Goal: Information Seeking & Learning: Find specific fact

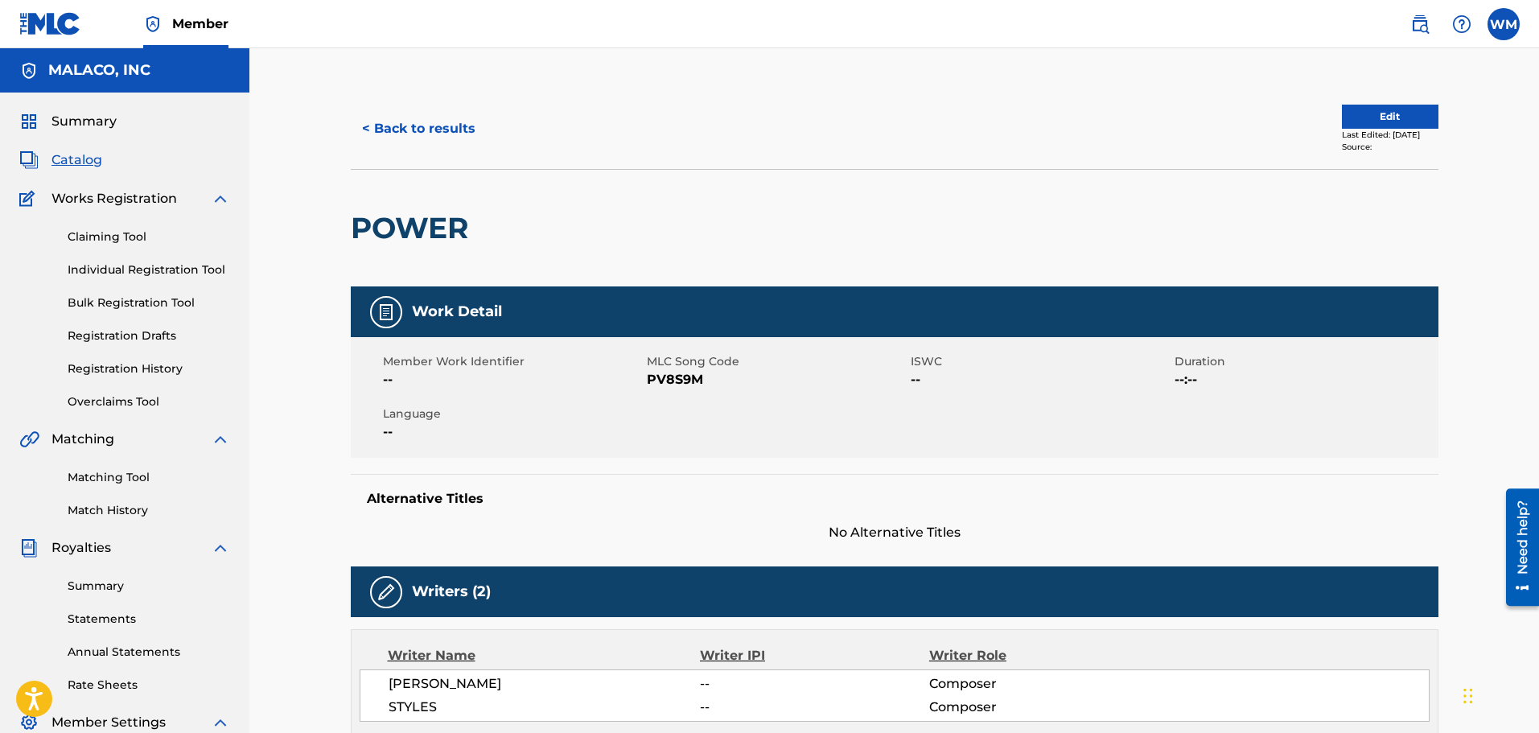
click at [443, 115] on button "< Back to results" at bounding box center [419, 129] width 136 height 40
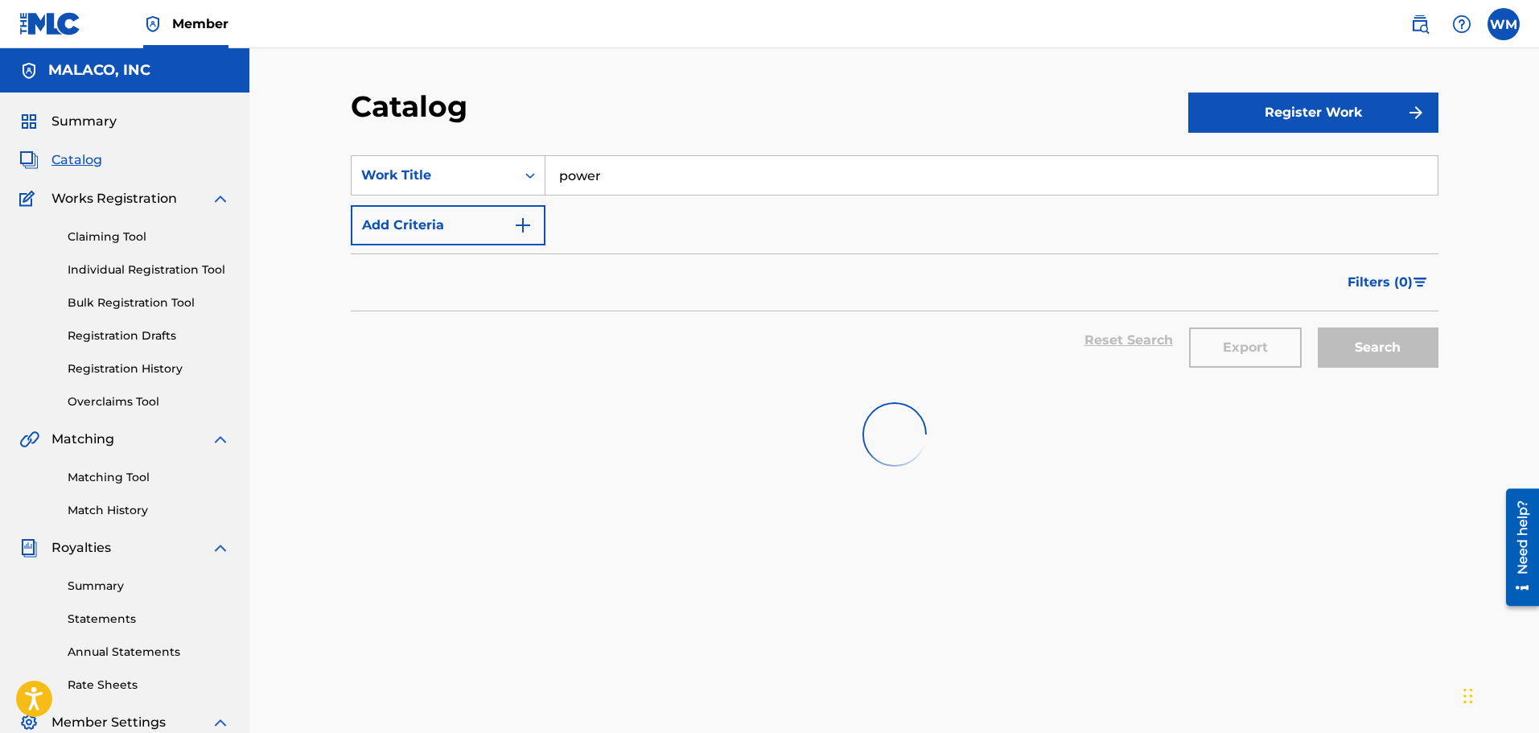
scroll to position [80, 0]
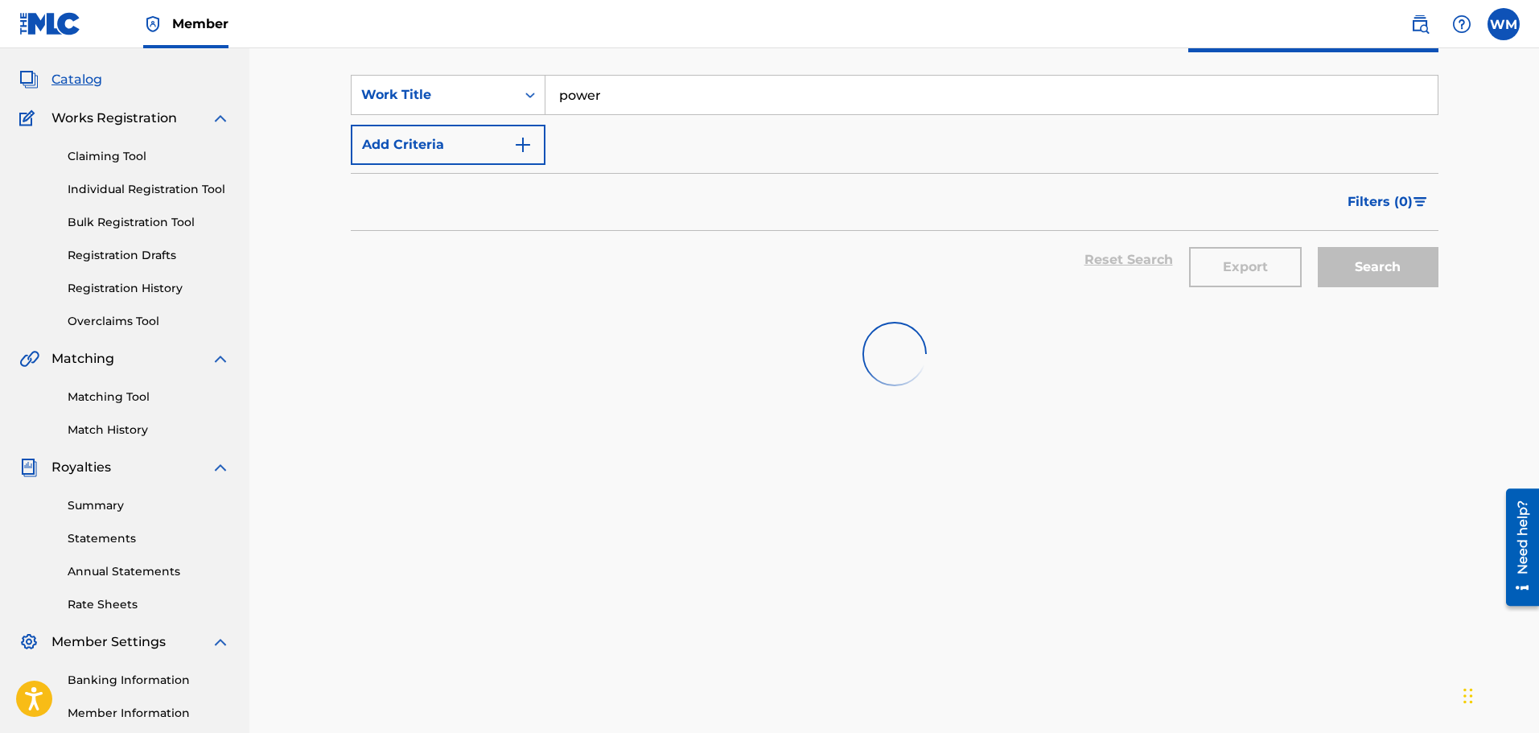
click at [623, 113] on input "power" at bounding box center [992, 95] width 892 height 39
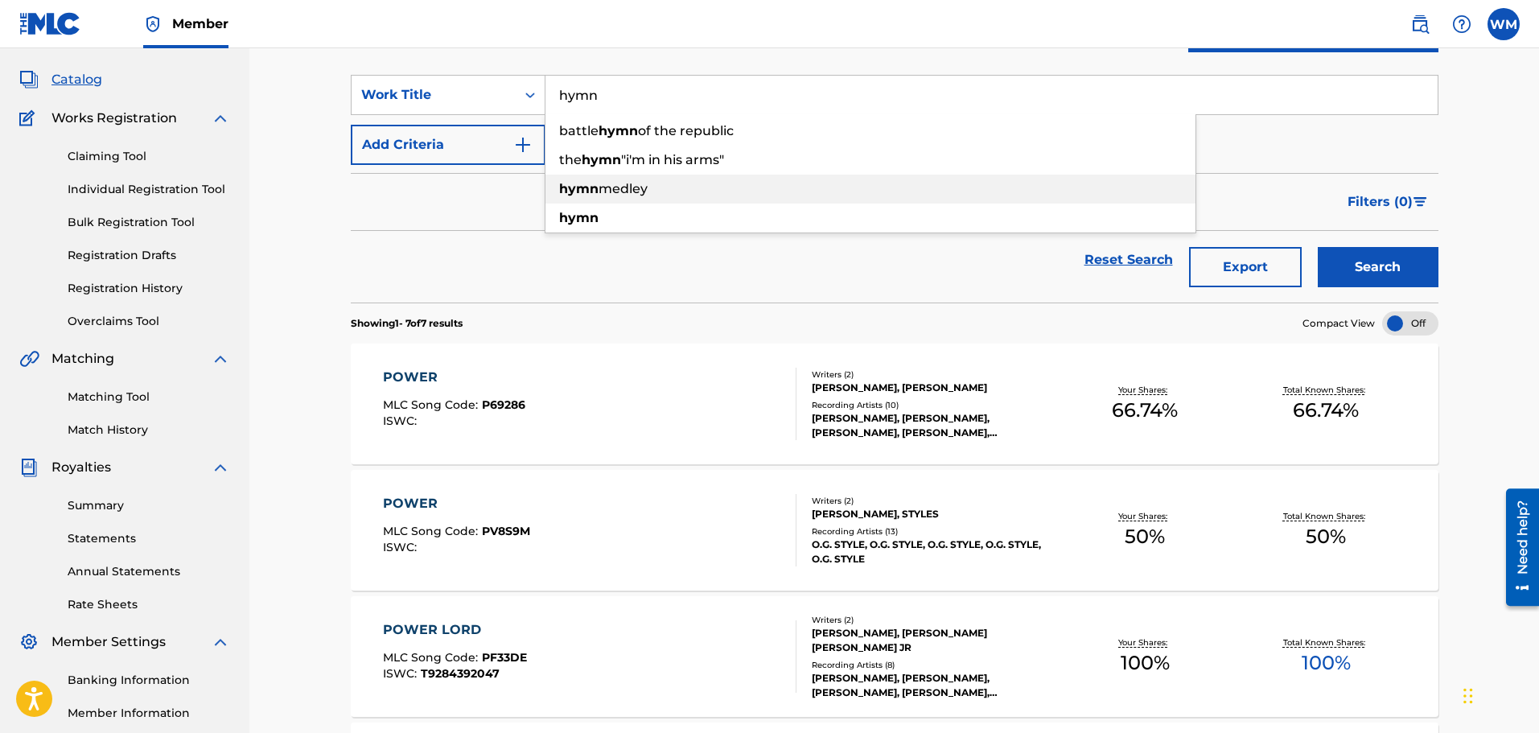
click at [593, 196] on strong "hymn" at bounding box center [578, 188] width 39 height 15
type input "hymn medley"
click at [1345, 258] on button "Search" at bounding box center [1378, 267] width 121 height 40
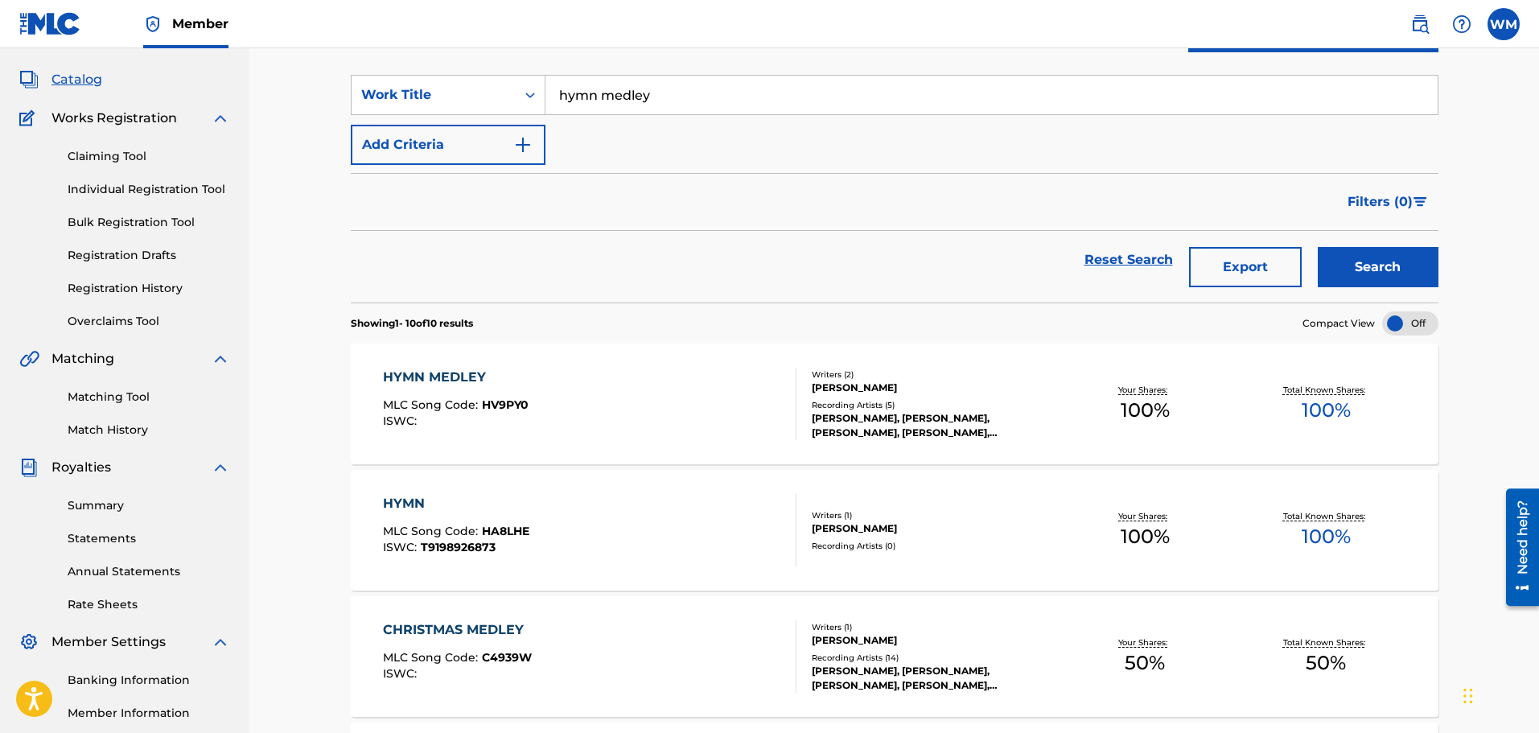
click at [526, 384] on div "HYMN MEDLEY" at bounding box center [456, 377] width 146 height 19
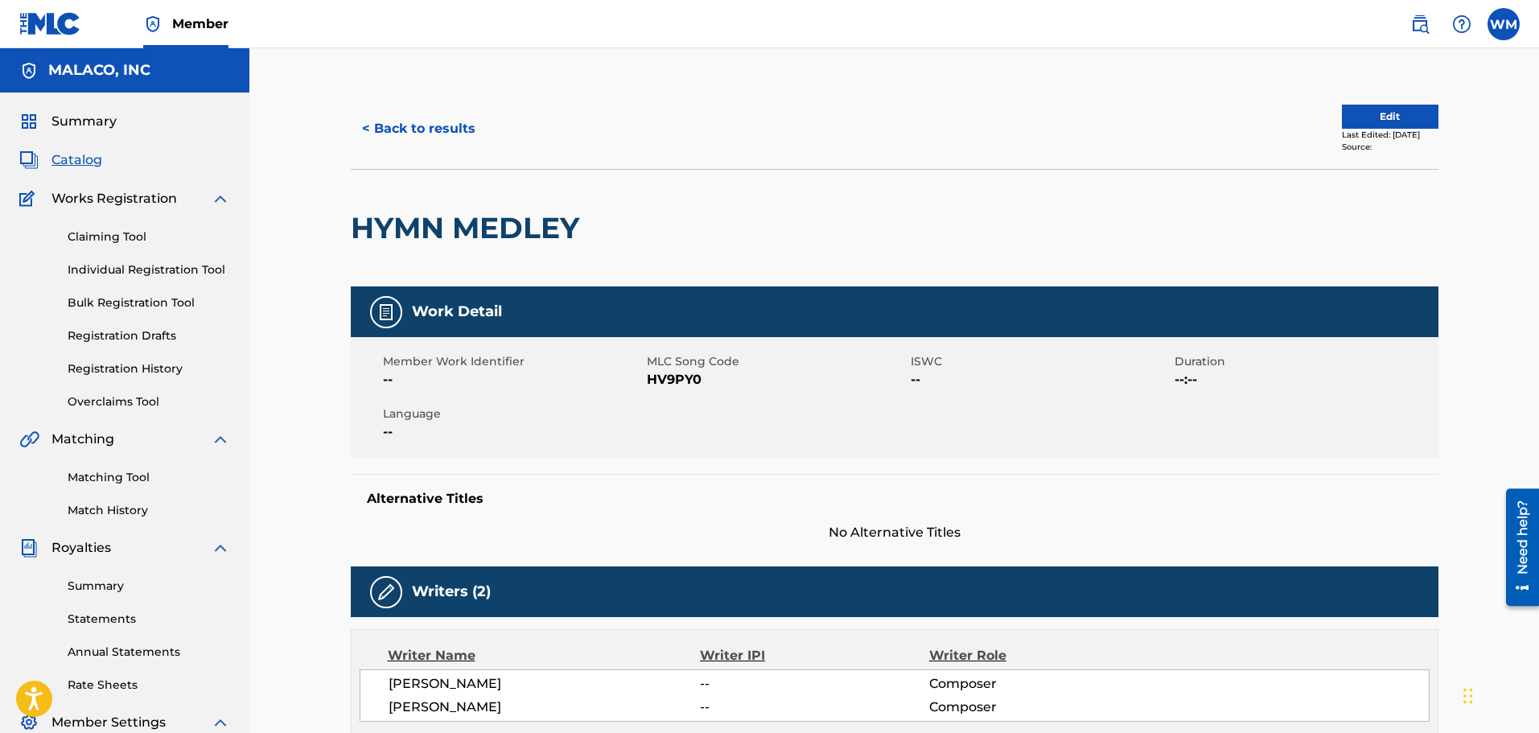
click at [383, 131] on button "< Back to results" at bounding box center [419, 129] width 136 height 40
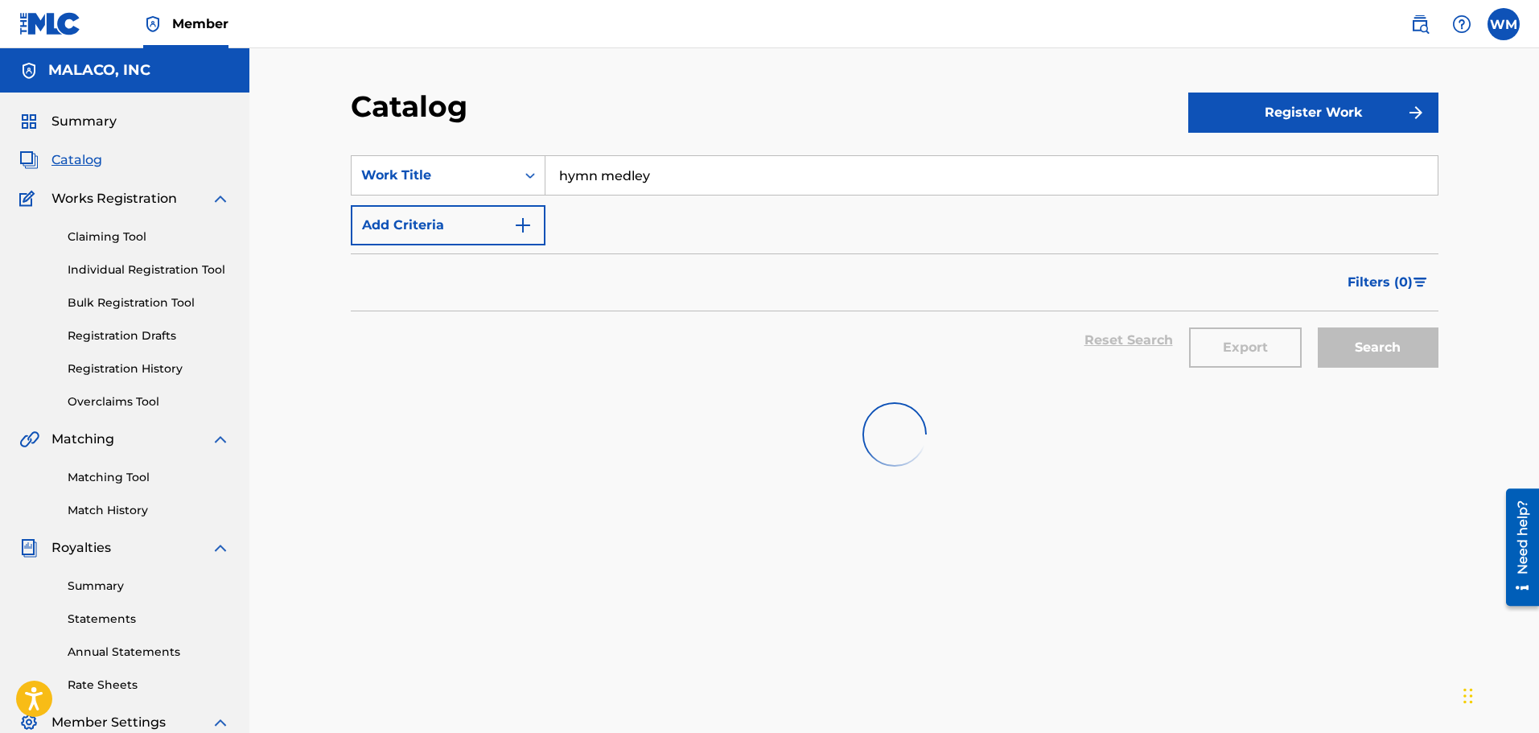
scroll to position [80, 0]
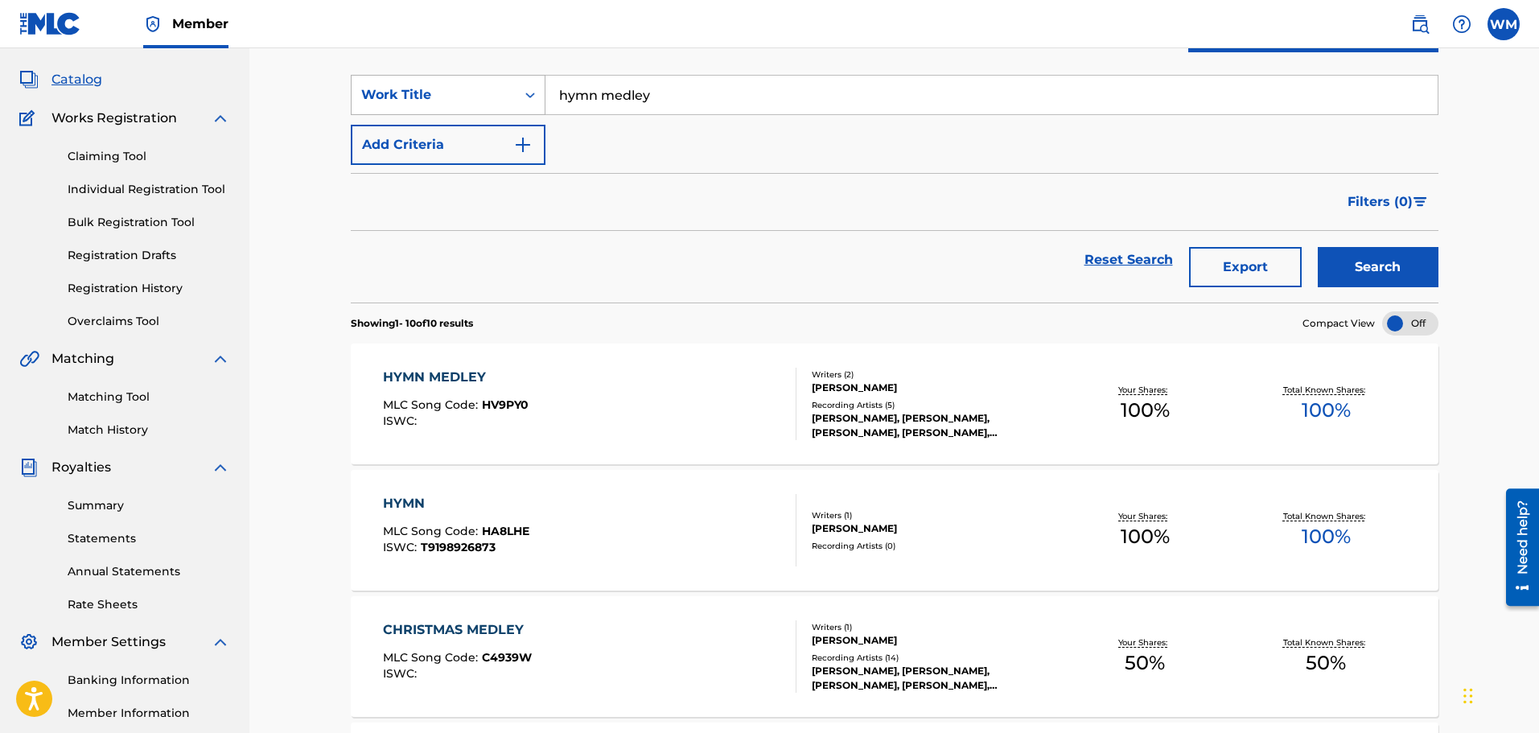
drag, startPoint x: 686, startPoint y: 89, endPoint x: 431, endPoint y: 100, distance: 256.1
click at [453, 99] on div "SearchWithCriteriab7e8cc0c-9bac-47a8-92c6-6915b6b30833 Work Title hymn medley" at bounding box center [895, 95] width 1088 height 40
type input "girls move their butts"
click at [1409, 281] on button "Search" at bounding box center [1378, 267] width 121 height 40
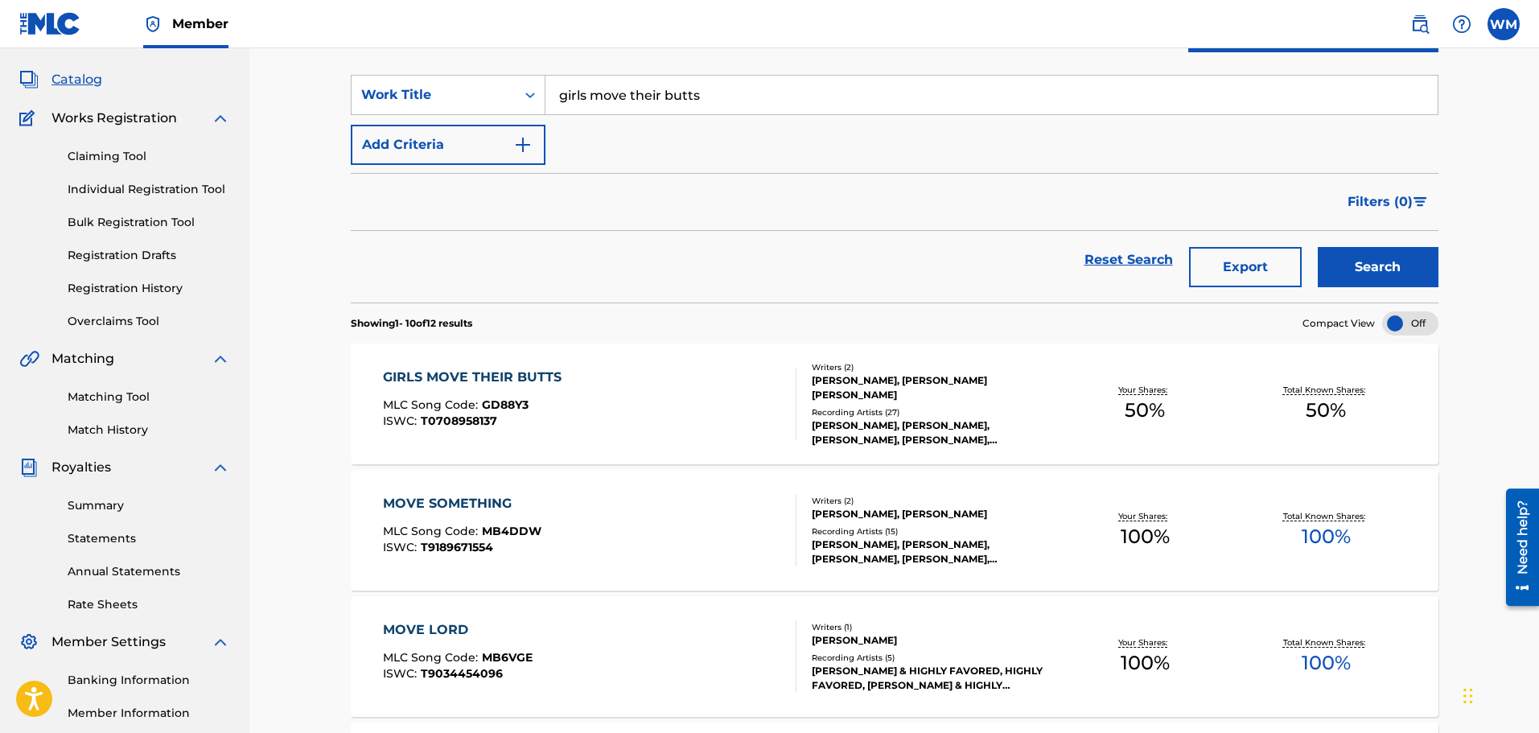
click at [696, 409] on div "GIRLS MOVE THEIR BUTTS MLC Song Code : GD88Y3 ISWC : T0708958137" at bounding box center [590, 404] width 414 height 72
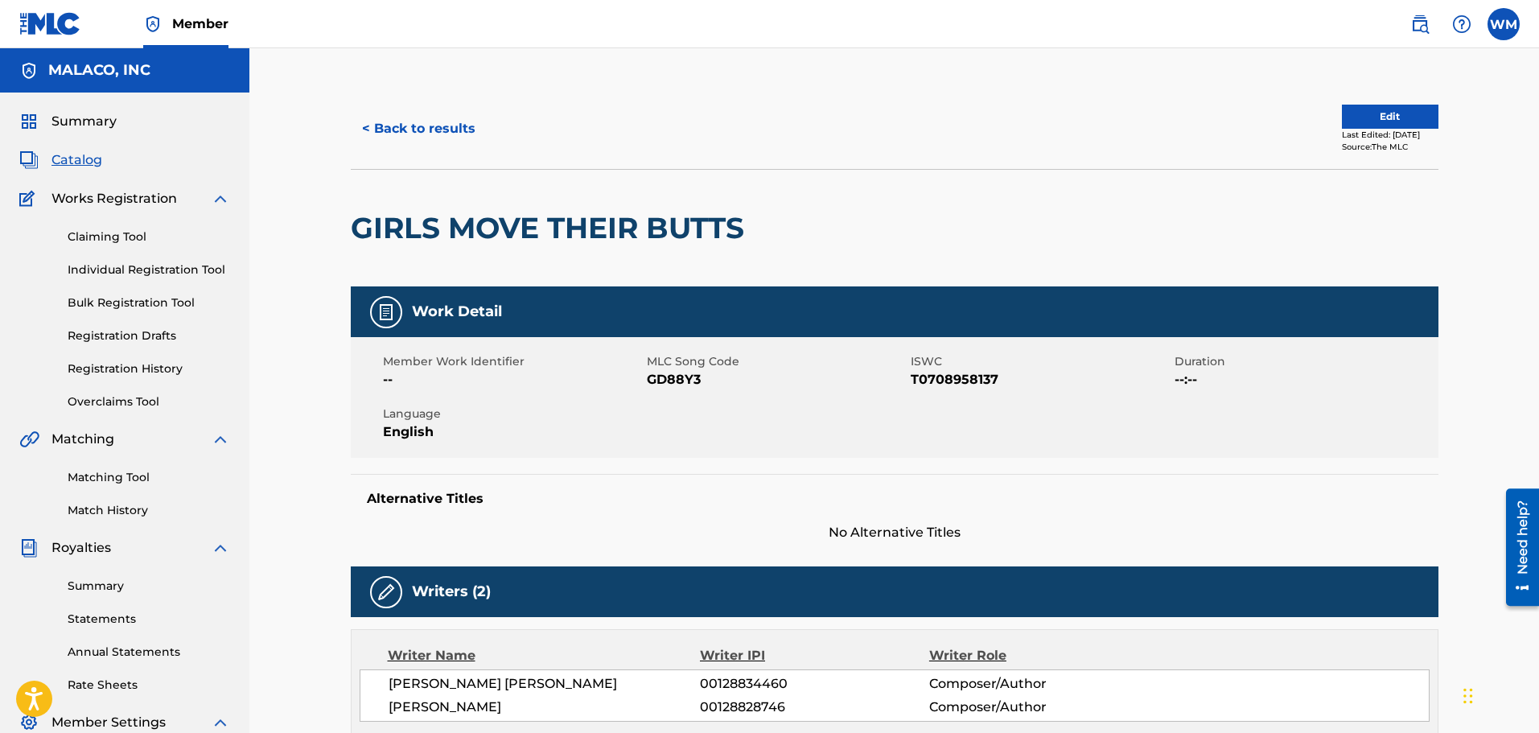
click at [970, 377] on span "T0708958137" at bounding box center [1041, 379] width 260 height 19
copy span "T0708958137"
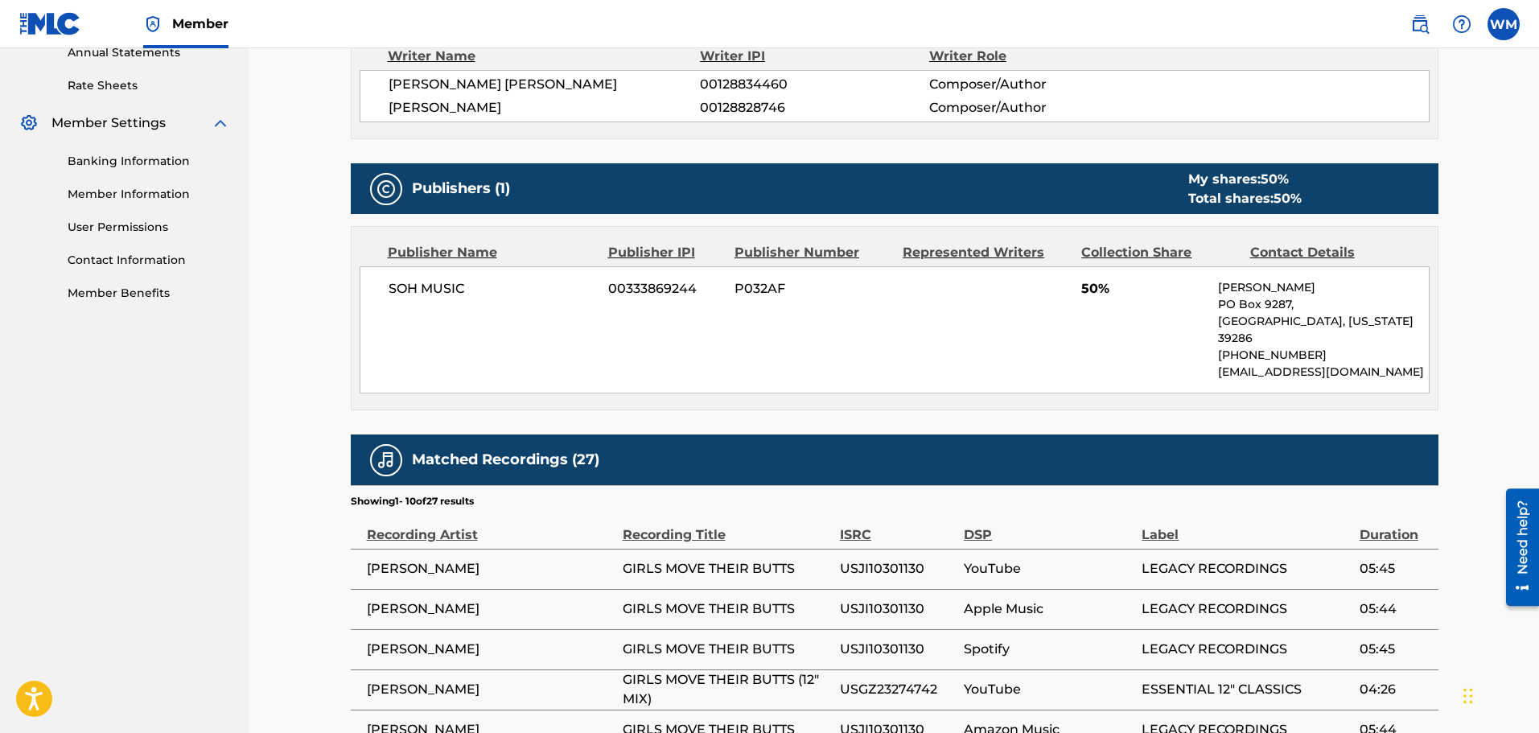
scroll to position [805, 0]
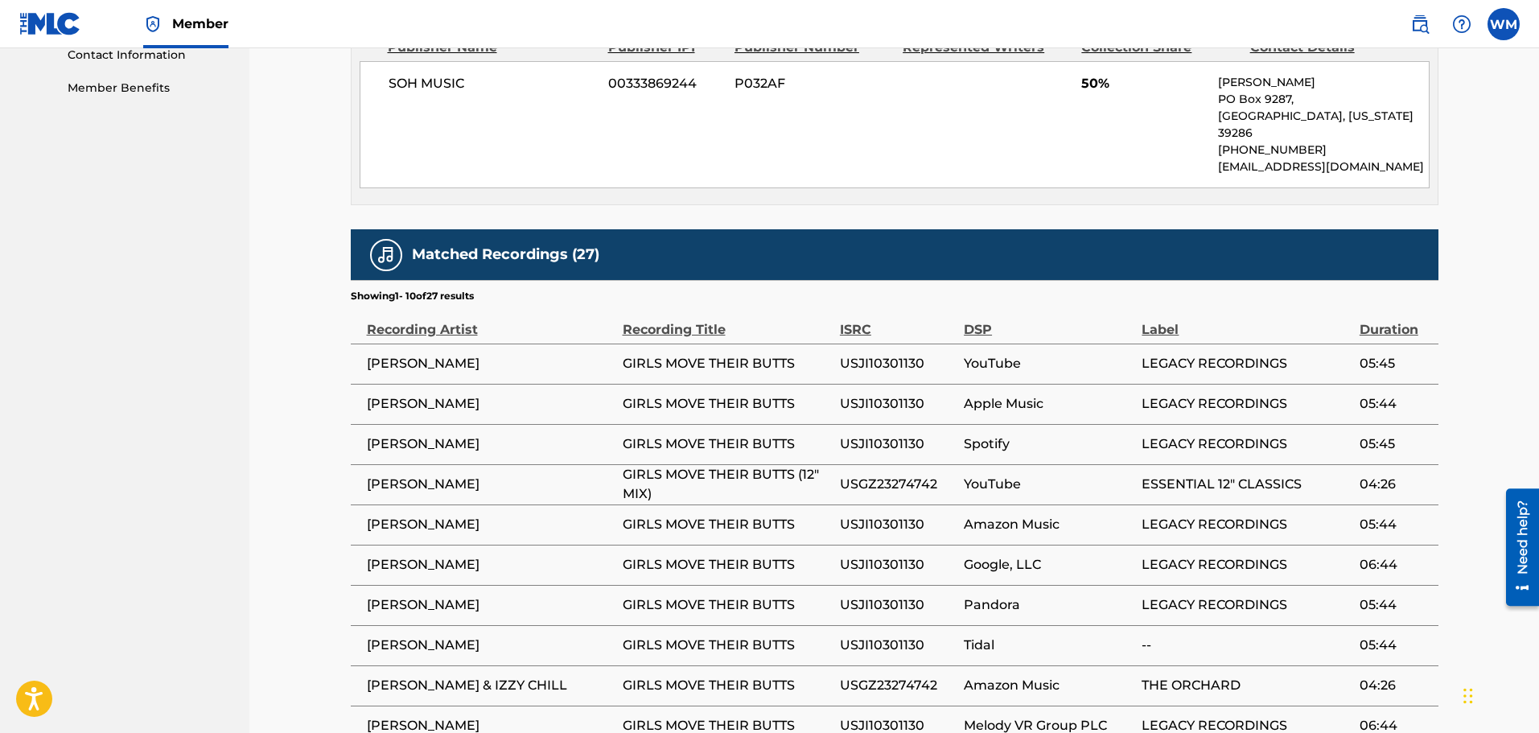
click at [884, 354] on span "USJI10301130" at bounding box center [898, 363] width 116 height 19
copy span "USJI10301130"
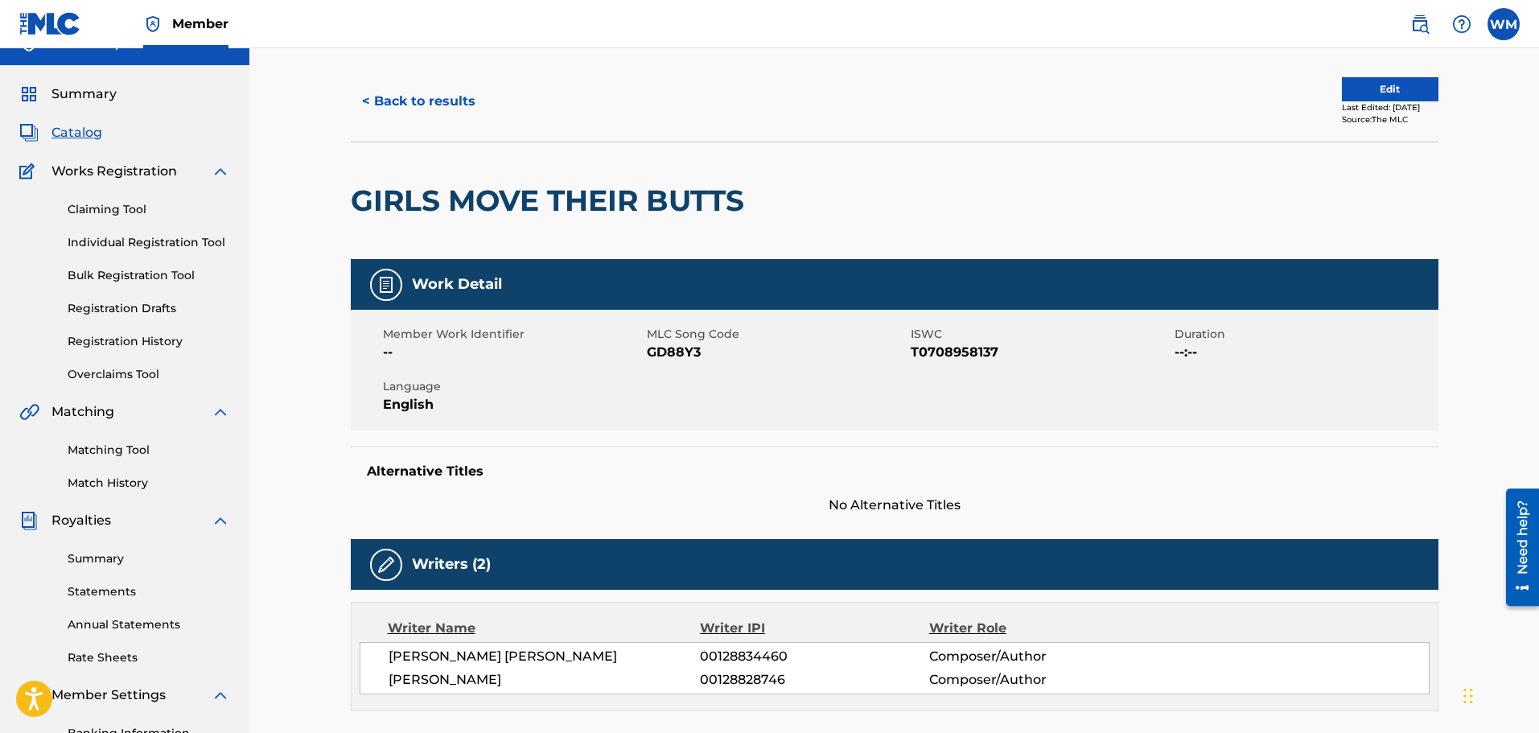
scroll to position [0, 0]
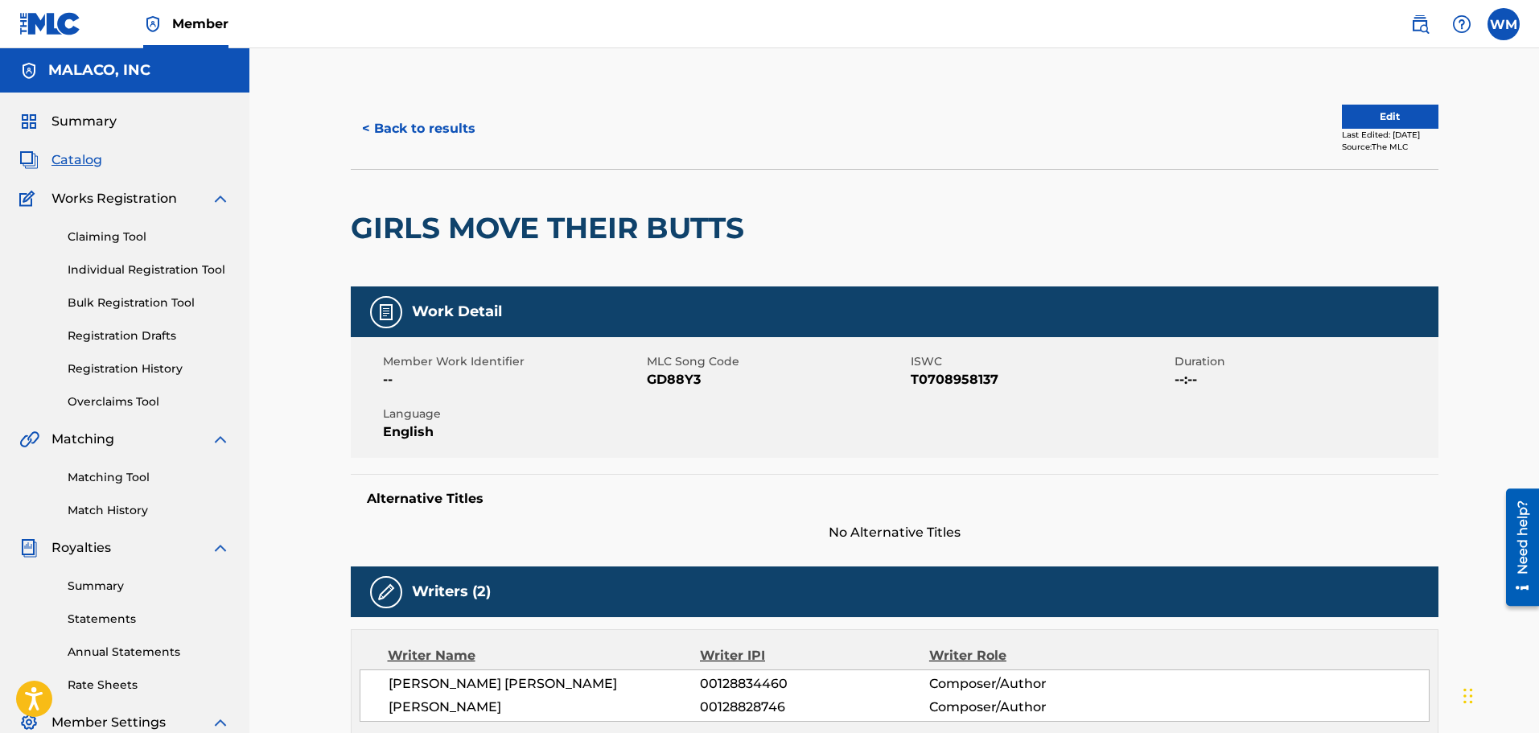
click at [403, 130] on button "< Back to results" at bounding box center [419, 129] width 136 height 40
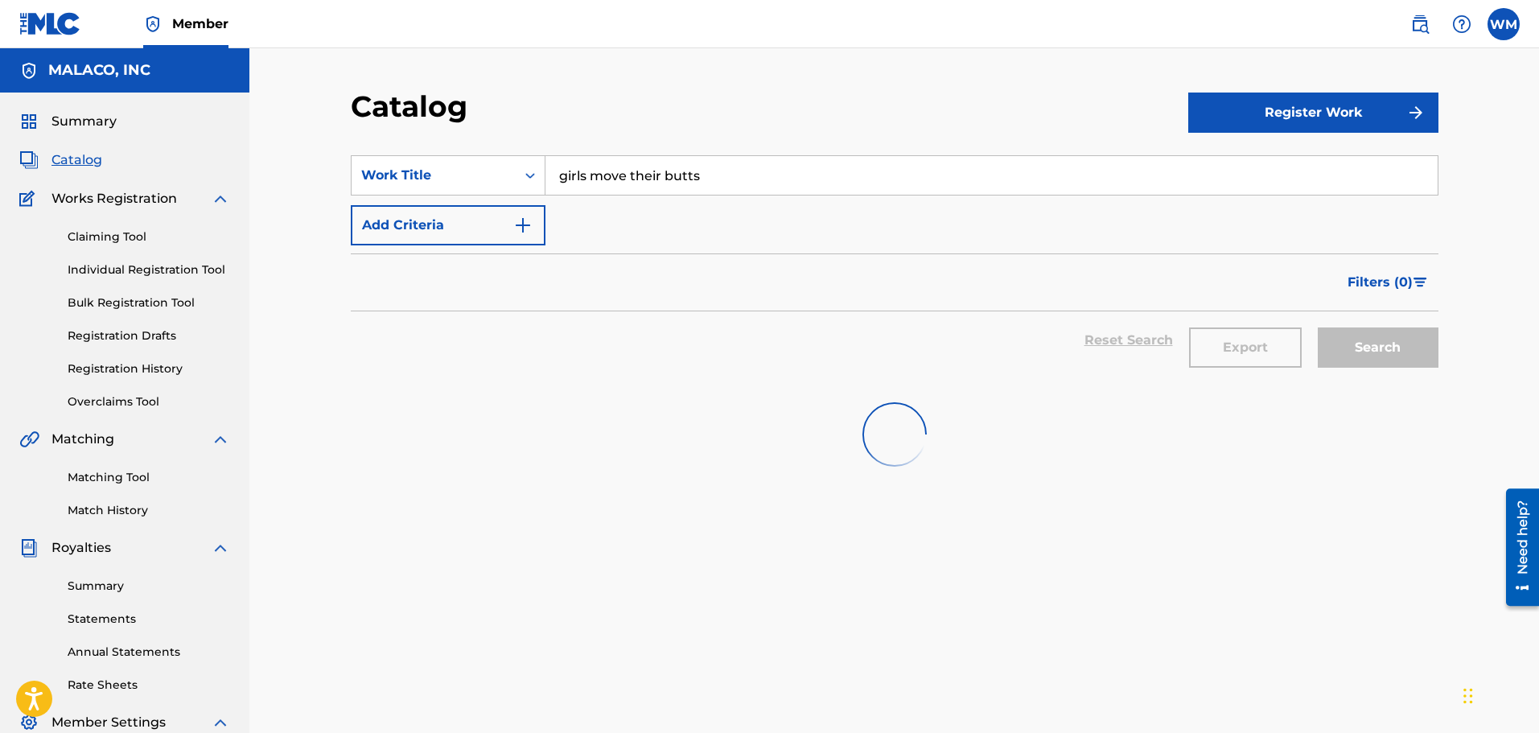
scroll to position [80, 0]
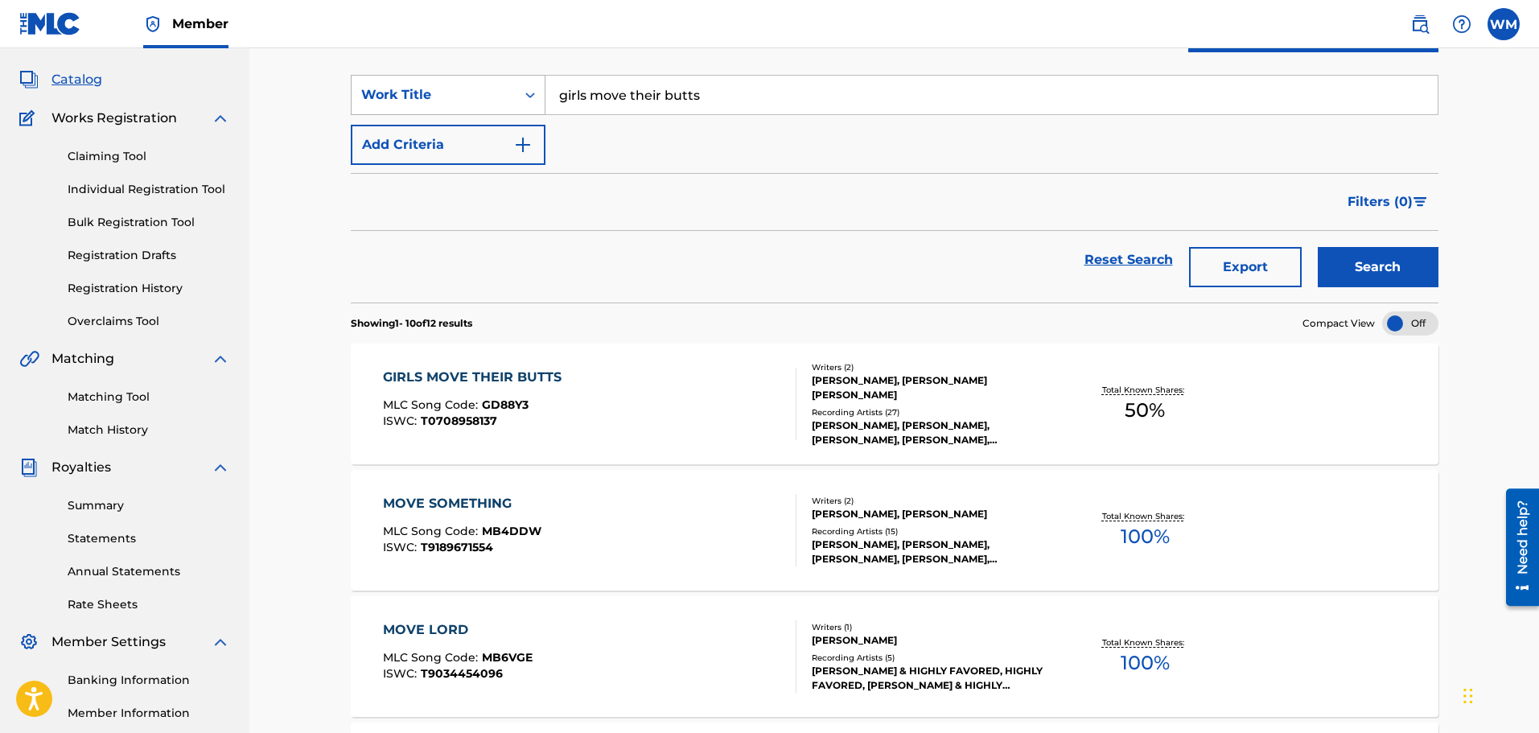
drag, startPoint x: 711, startPoint y: 101, endPoint x: 414, endPoint y: 101, distance: 296.1
click at [414, 101] on div "SearchWithCriteriab7e8cc0c-9bac-47a8-92c6-6915b6b30833 Work Title girls move th…" at bounding box center [895, 95] width 1088 height 40
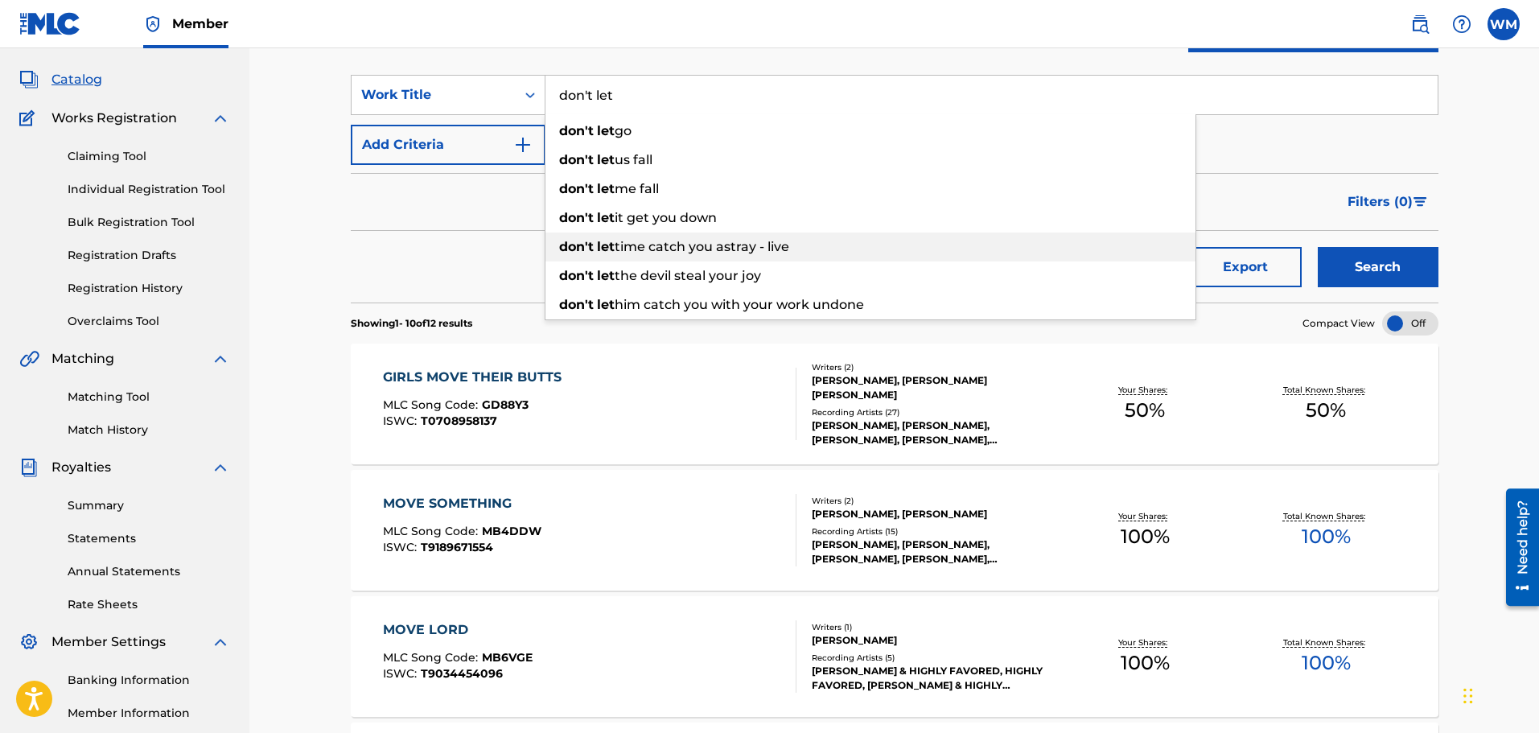
click at [784, 245] on span "time catch you astray - live" at bounding box center [702, 246] width 175 height 15
type input "don't let time catch you astray - live"
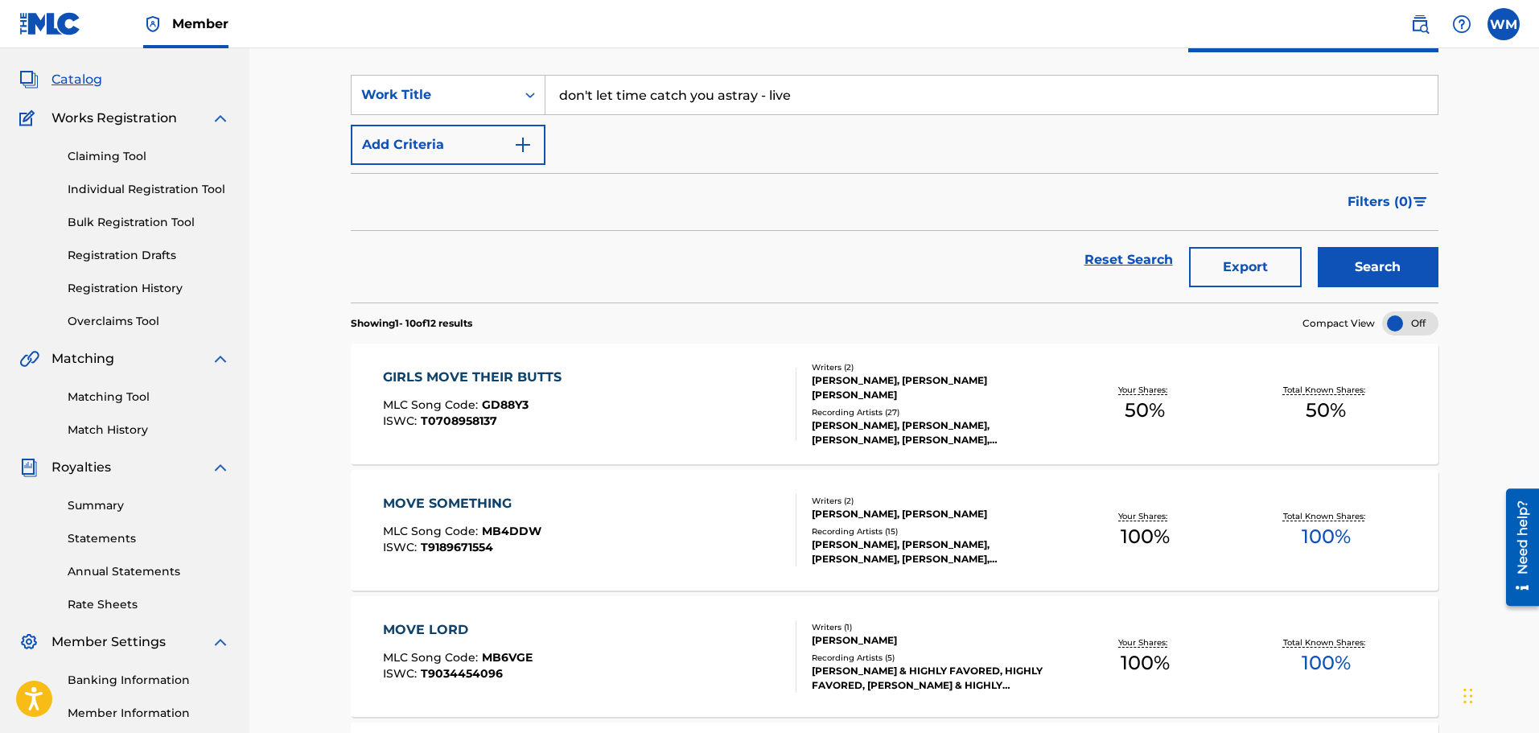
click at [1361, 269] on button "Search" at bounding box center [1378, 267] width 121 height 40
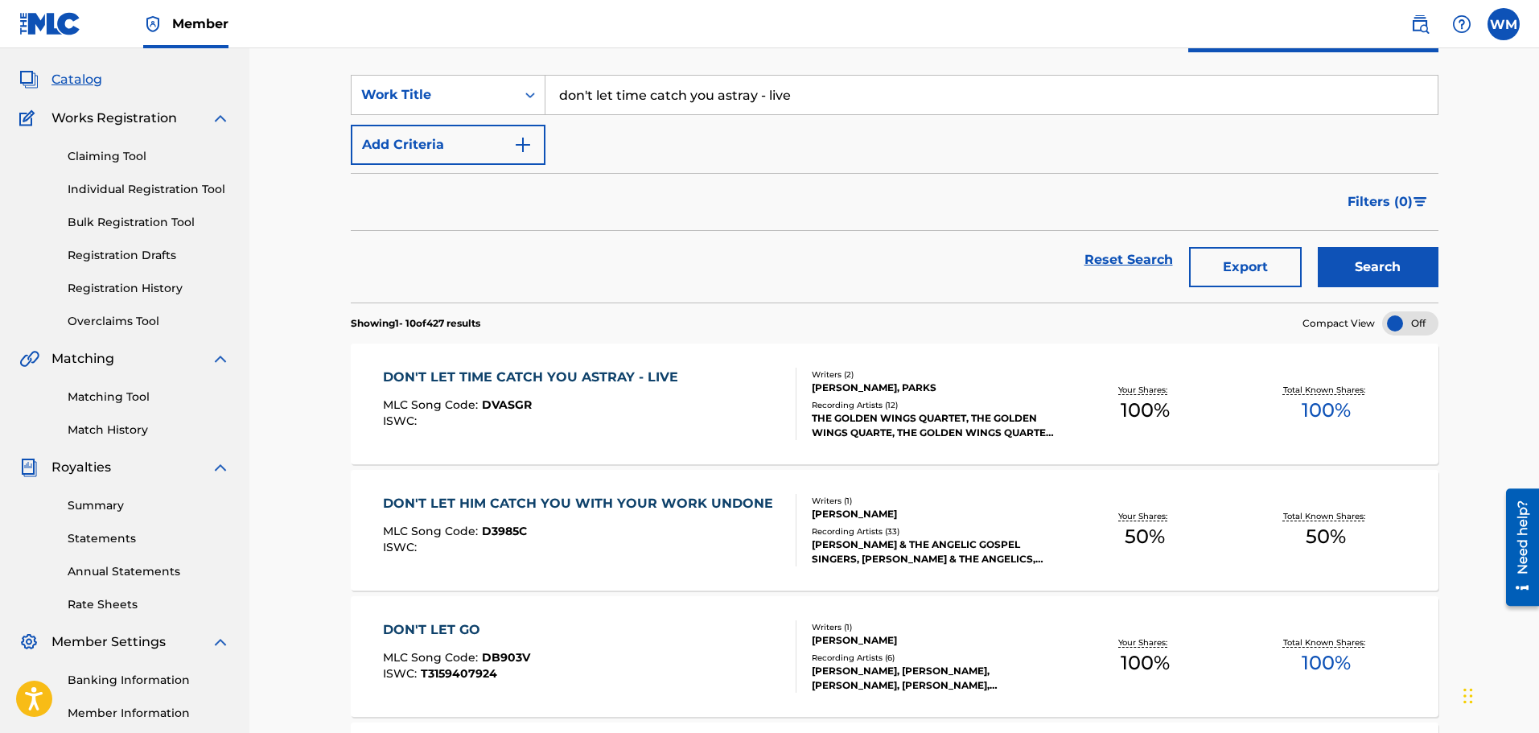
click at [661, 375] on div "DON'T LET TIME CATCH YOU ASTRAY - LIVE" at bounding box center [534, 377] width 303 height 19
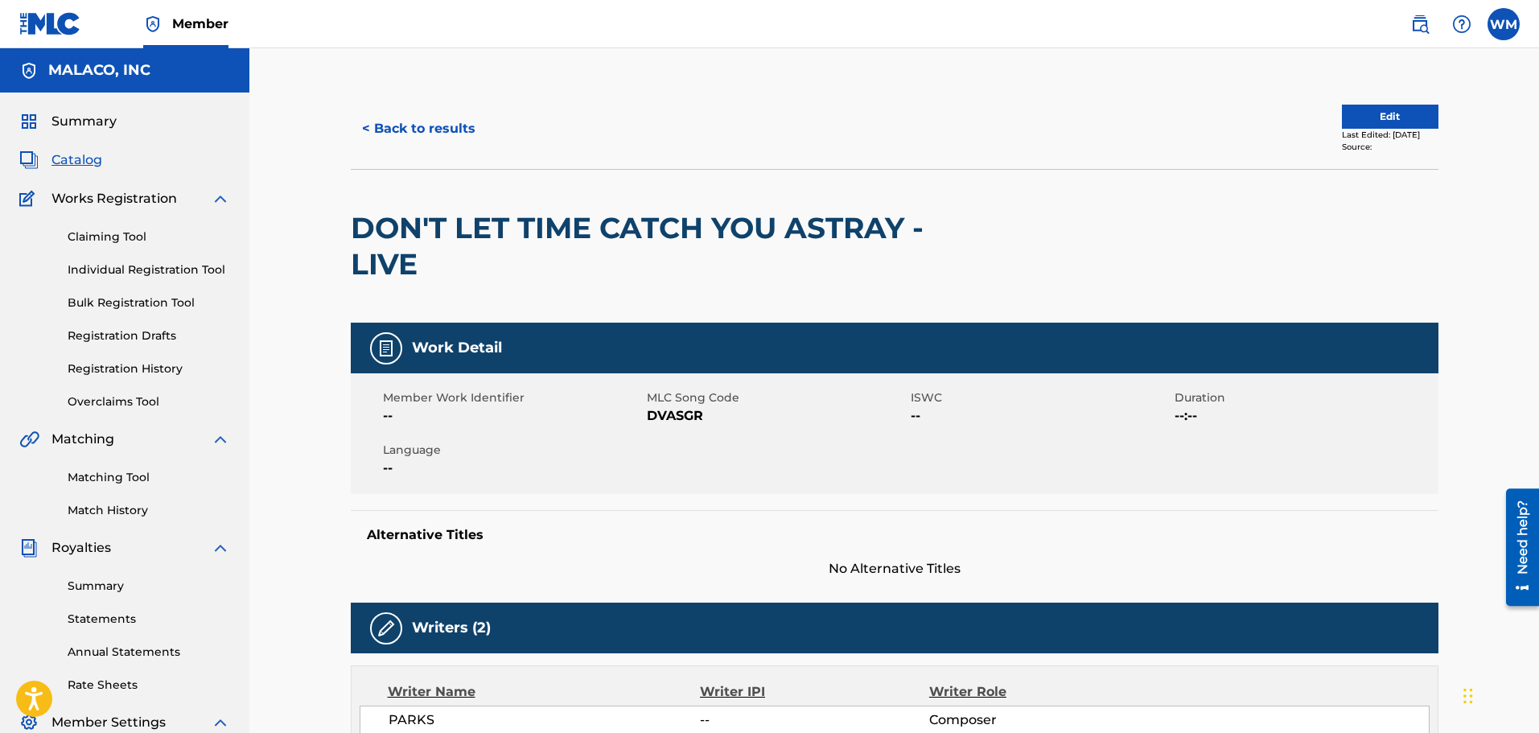
click at [387, 123] on button "< Back to results" at bounding box center [419, 129] width 136 height 40
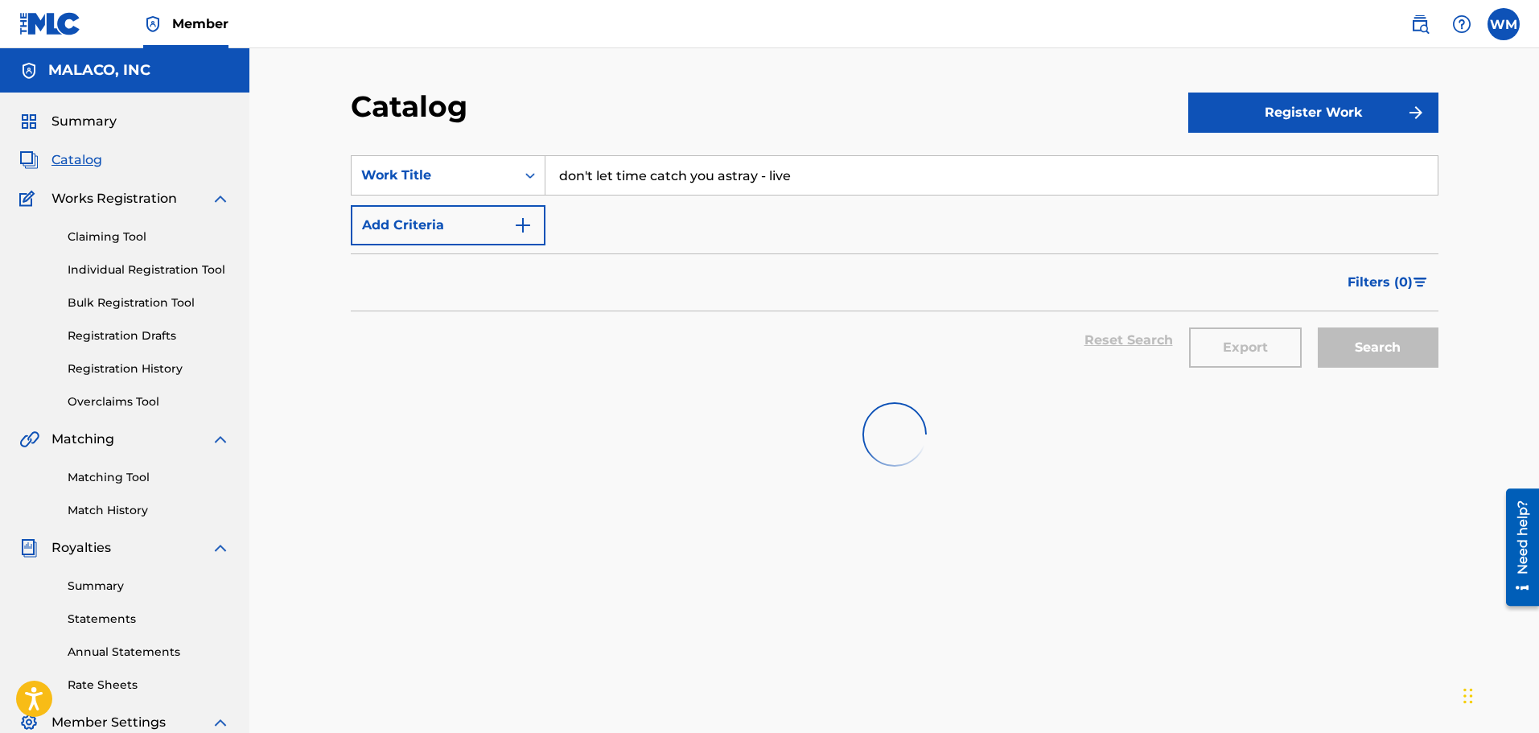
scroll to position [80, 0]
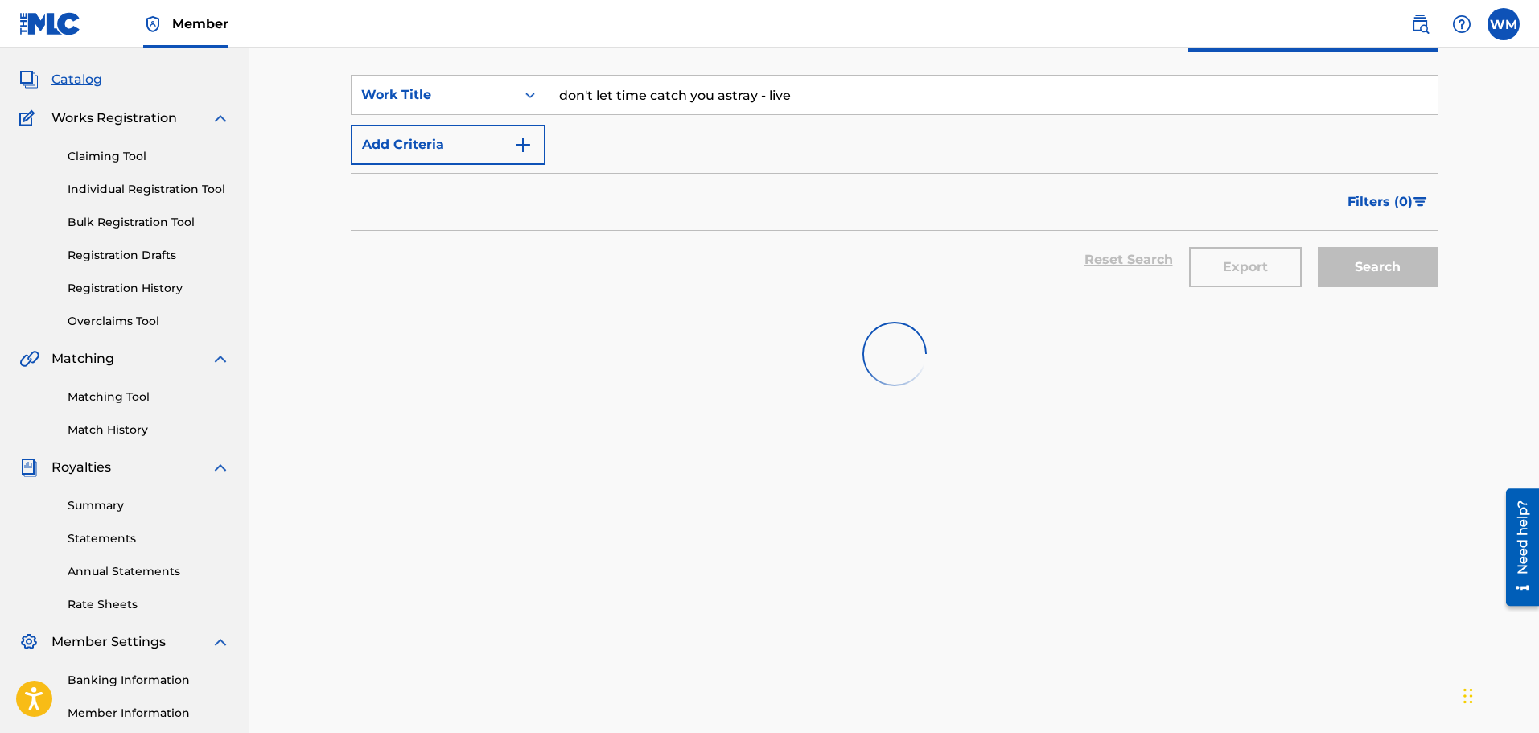
drag, startPoint x: 812, startPoint y: 96, endPoint x: 311, endPoint y: 94, distance: 500.5
click at [315, 94] on div "Catalog Register Work SearchWithCriteriab7e8cc0c-9bac-47a8-92c6-6915b6b30833 Wo…" at bounding box center [894, 404] width 1290 height 872
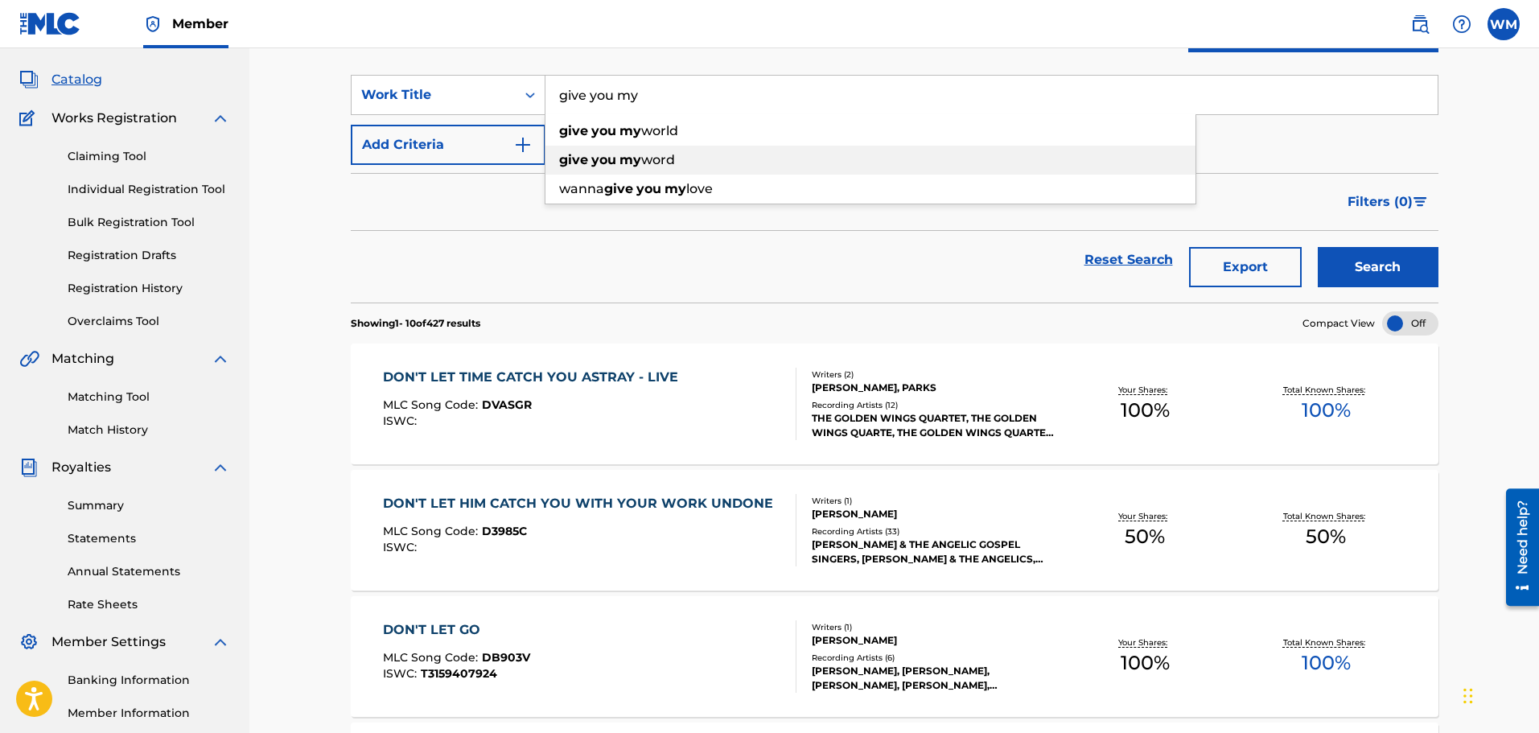
drag, startPoint x: 748, startPoint y: 155, endPoint x: 738, endPoint y: 156, distance: 9.7
click at [743, 156] on div "give you my word" at bounding box center [871, 160] width 650 height 29
type input "give you my word"
click at [1352, 274] on button "Search" at bounding box center [1378, 267] width 121 height 40
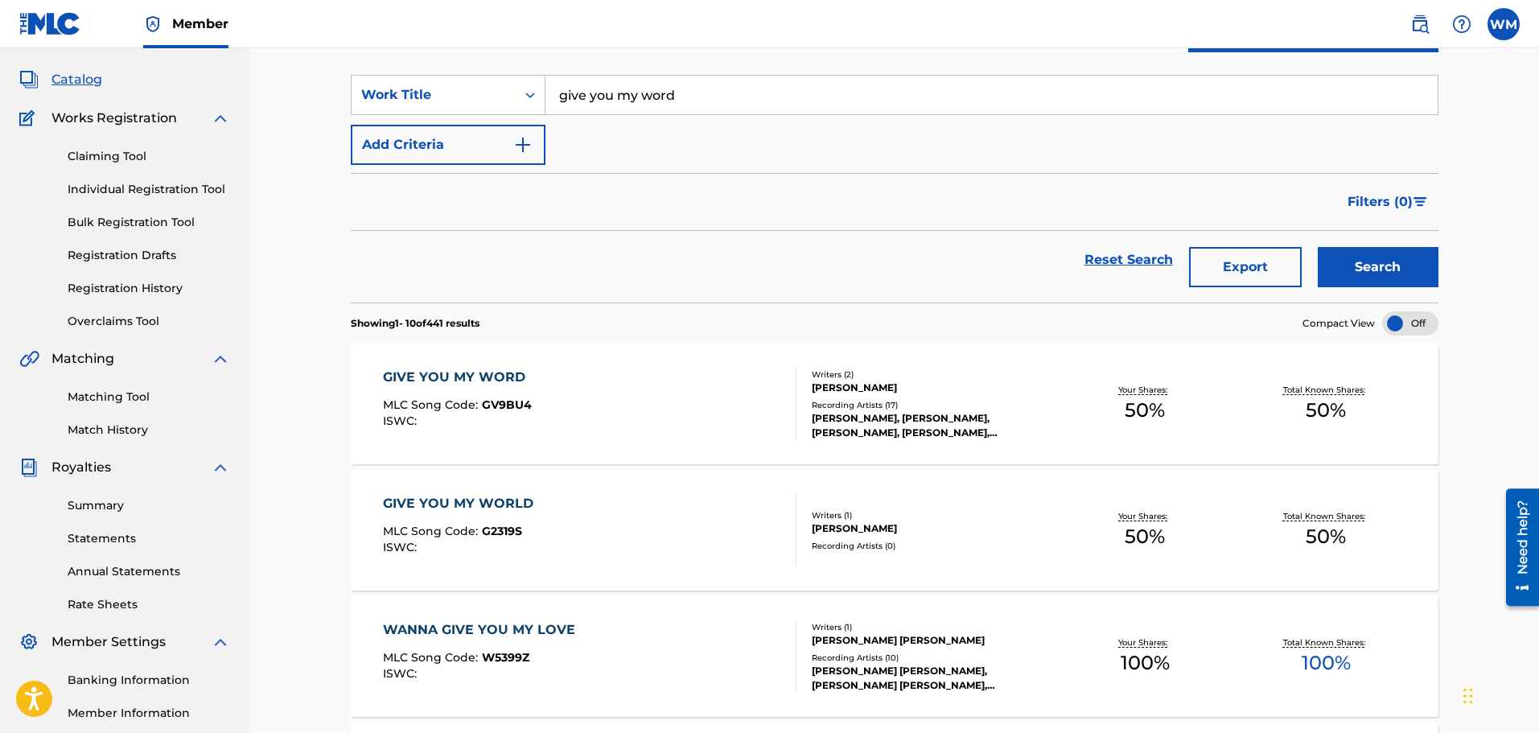
click at [599, 394] on div "GIVE YOU MY WORD MLC Song Code : GV9BU4 ISWC :" at bounding box center [590, 404] width 414 height 72
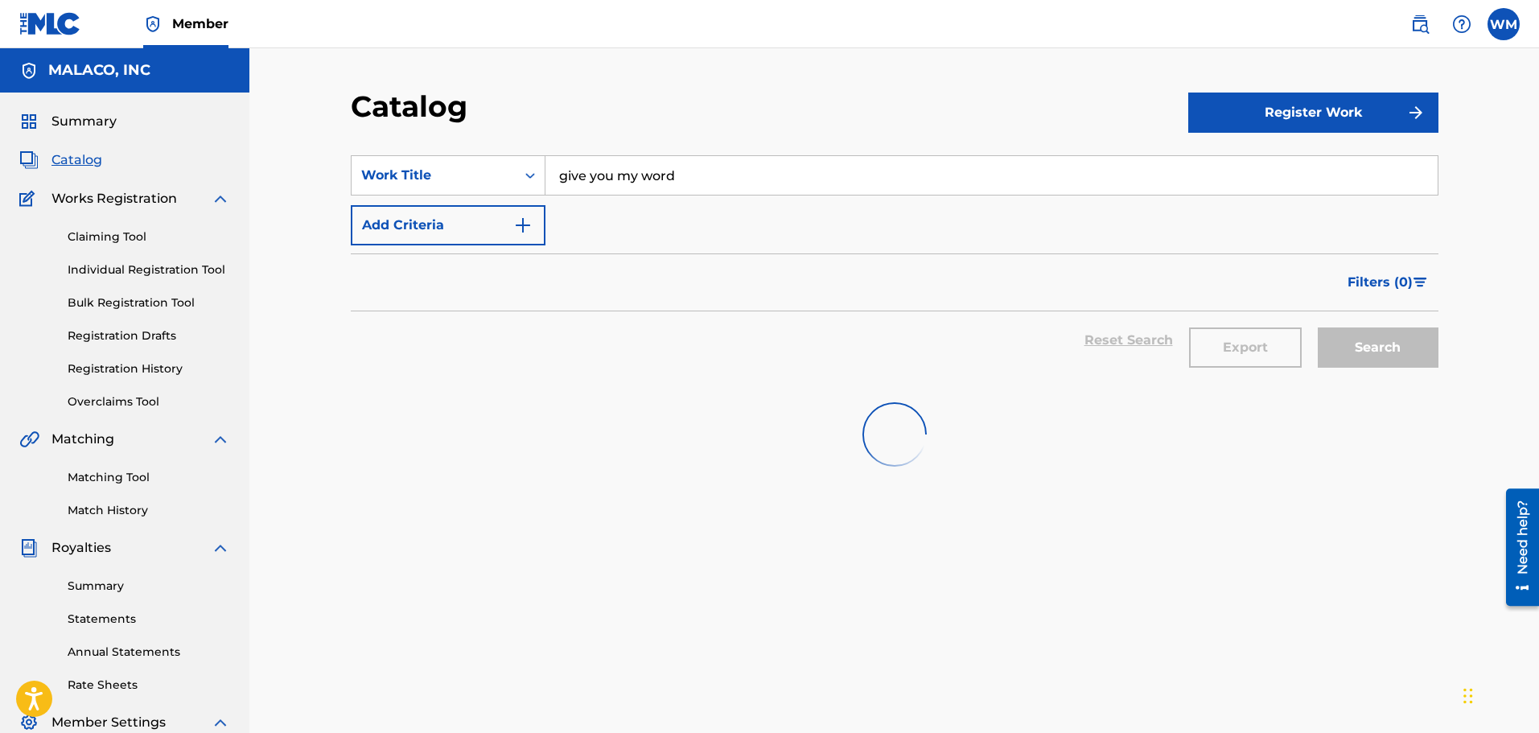
scroll to position [80, 0]
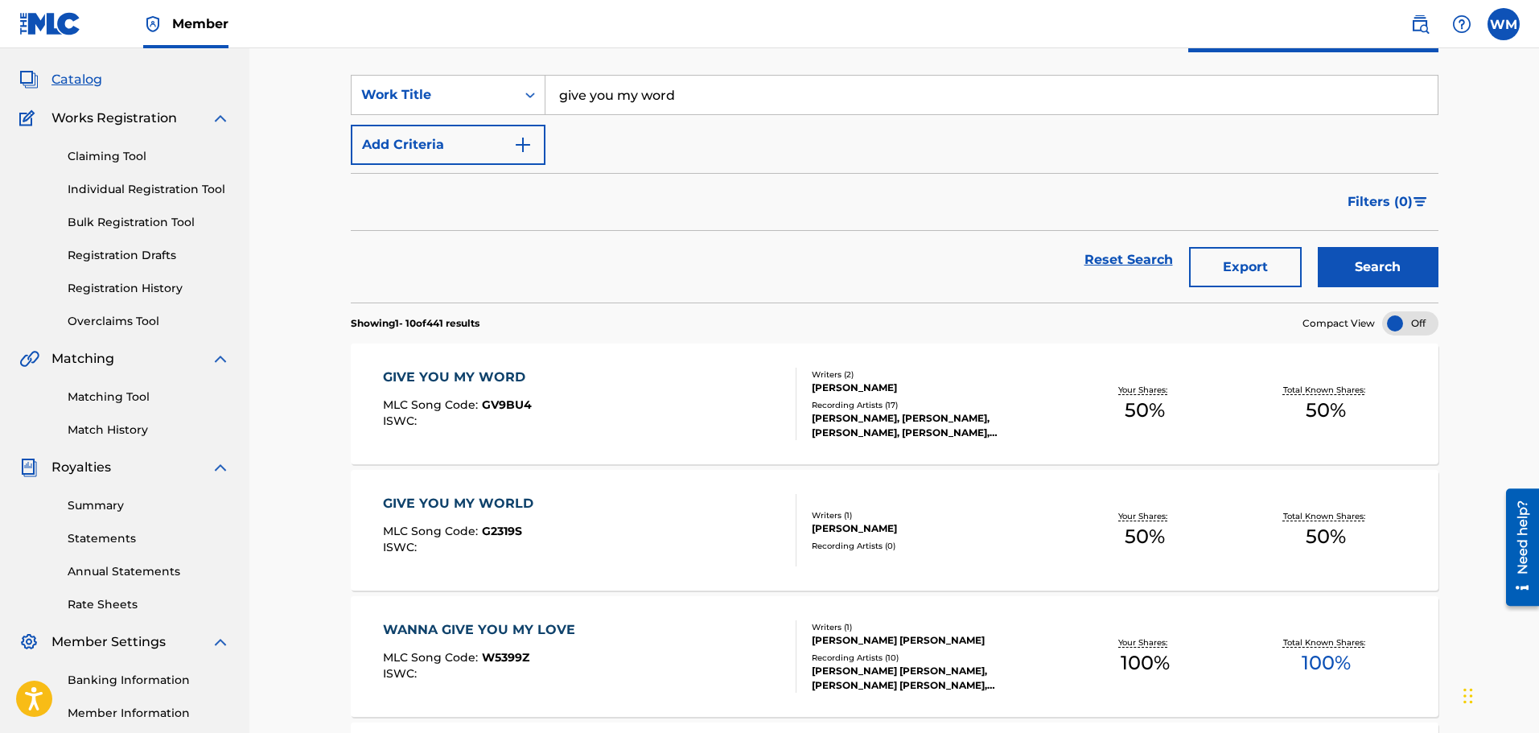
click at [735, 105] on input "give you my word" at bounding box center [992, 95] width 892 height 39
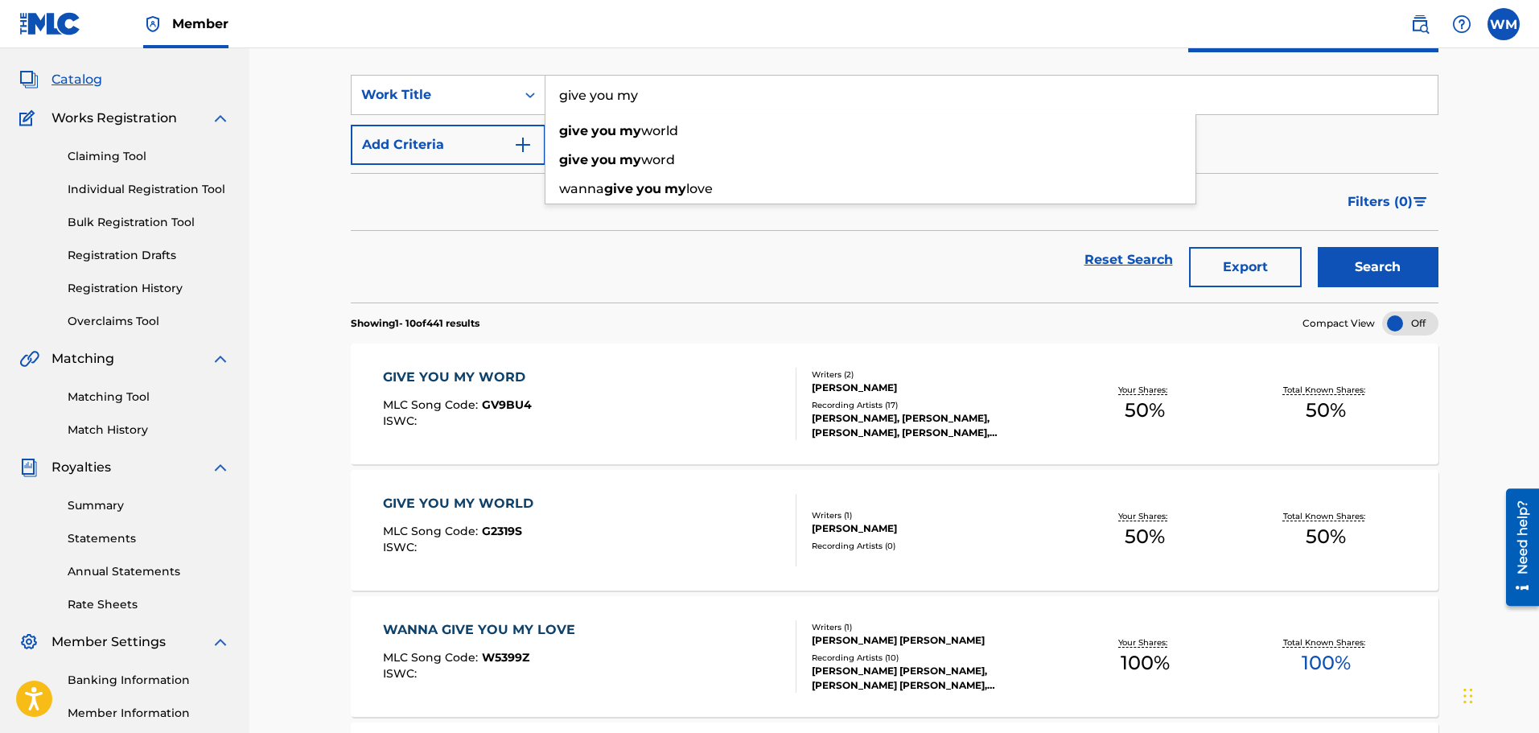
type input "give you my"
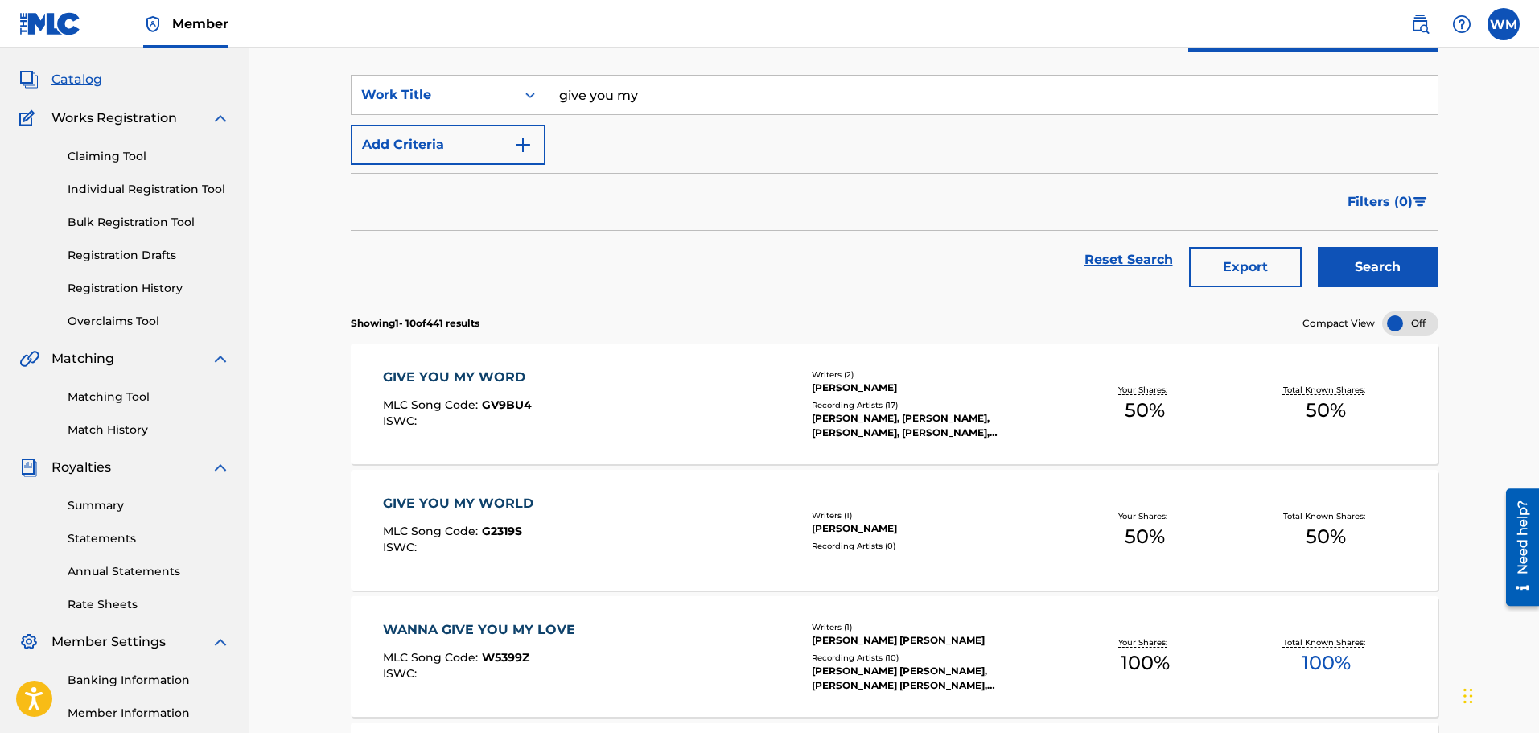
click at [1366, 263] on button "Search" at bounding box center [1378, 267] width 121 height 40
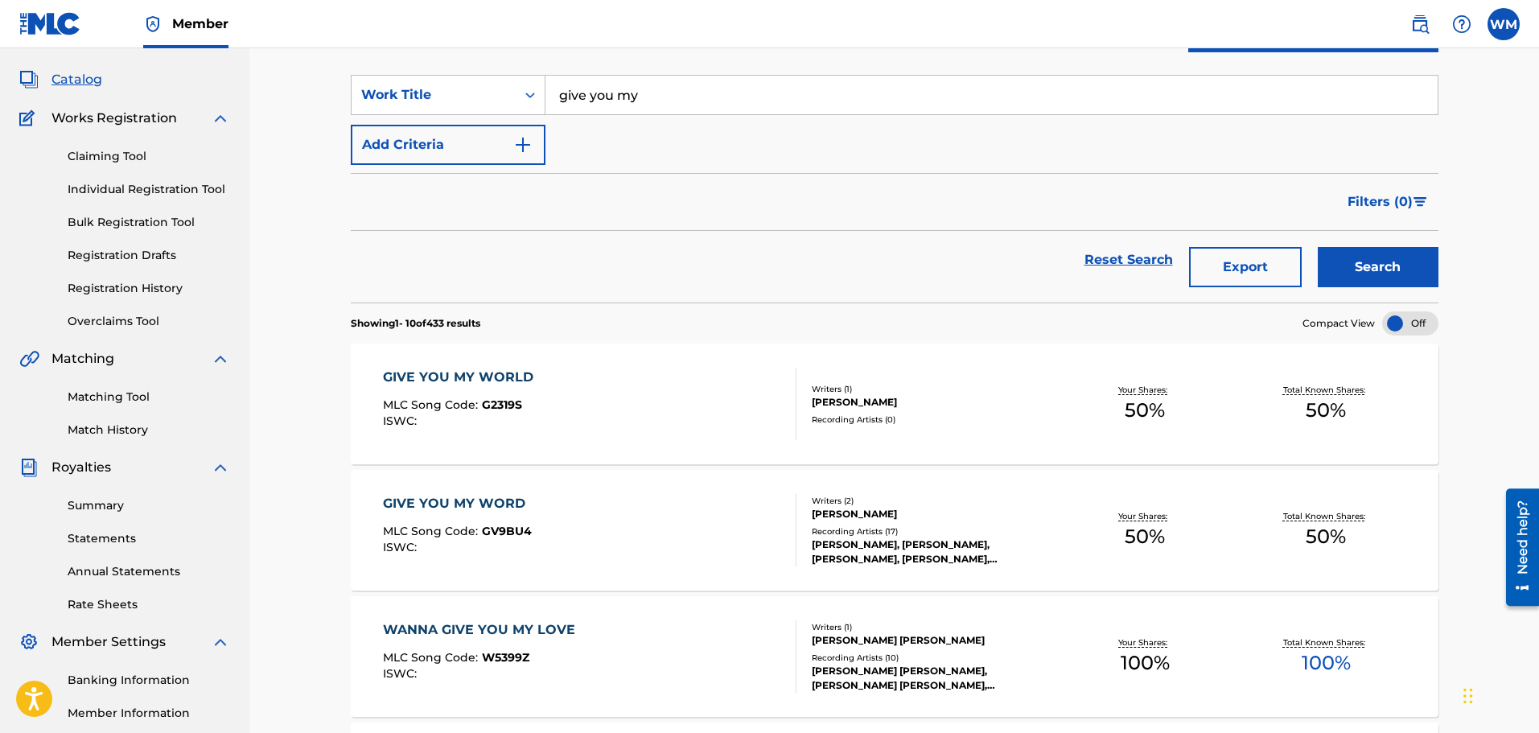
drag, startPoint x: 994, startPoint y: 203, endPoint x: 634, endPoint y: 274, distance: 366.8
click at [634, 274] on div "Reset Search Export Search" at bounding box center [895, 260] width 1088 height 58
click at [587, 517] on div "GIVE YOU MY WORD MLC Song Code : GV9BU4 ISWC :" at bounding box center [590, 530] width 414 height 72
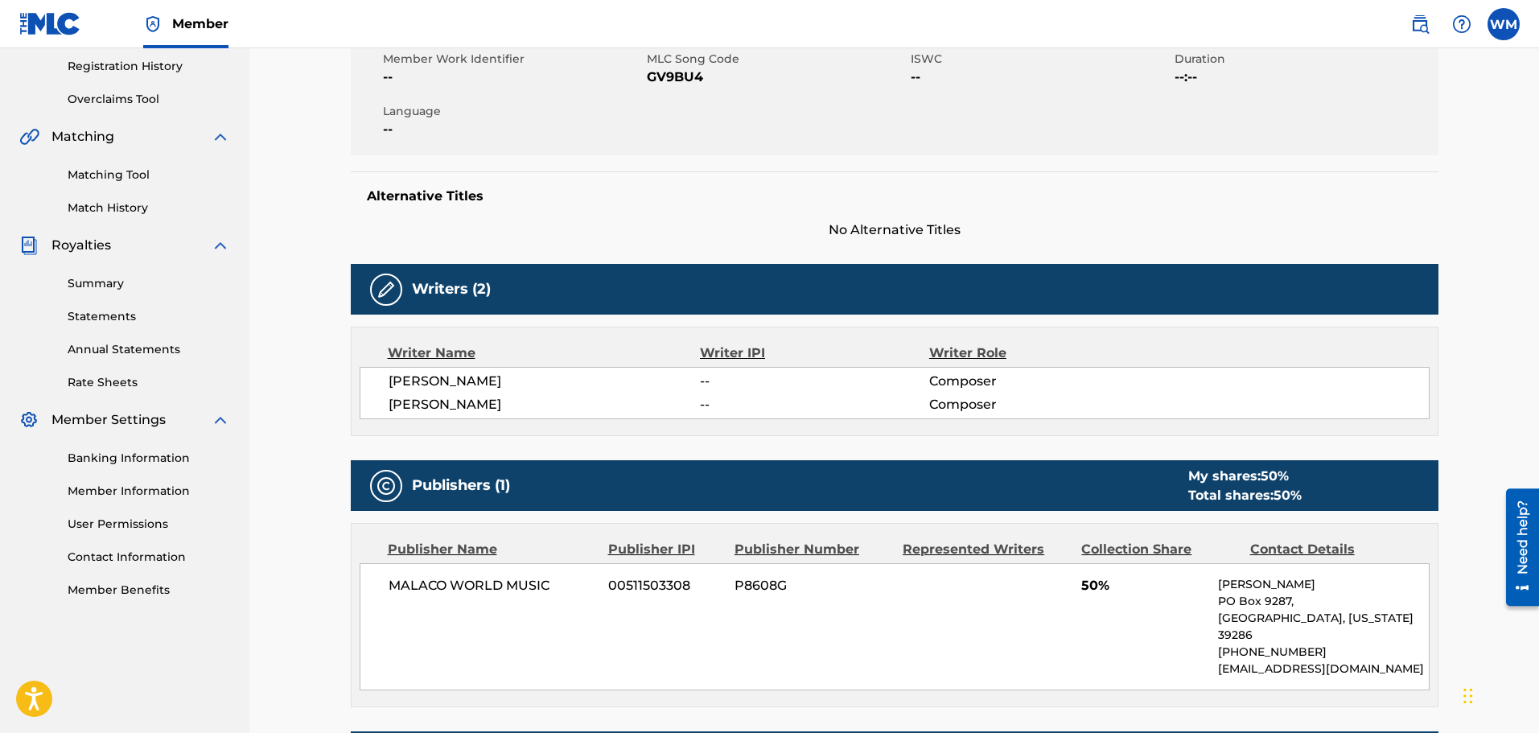
scroll to position [483, 0]
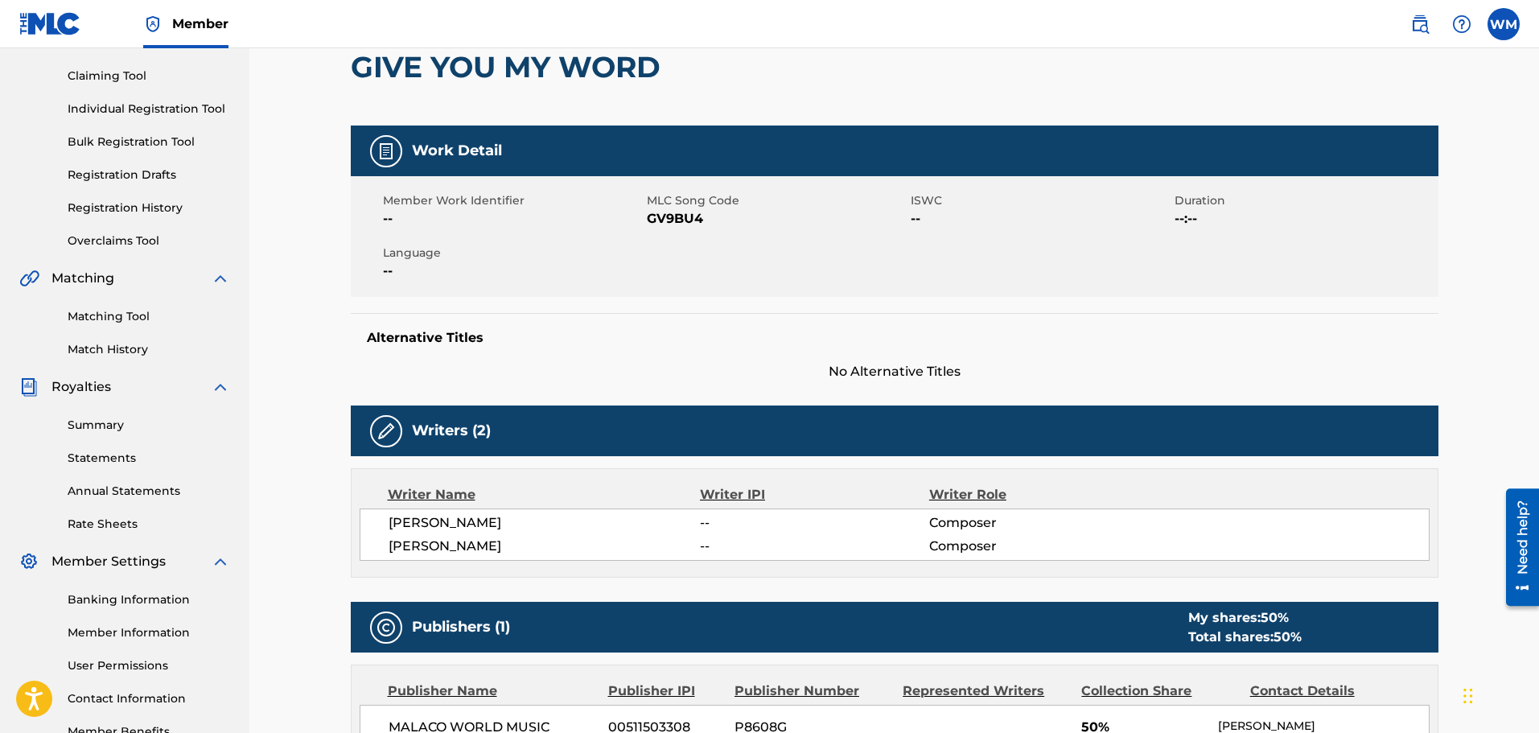
scroll to position [80, 0]
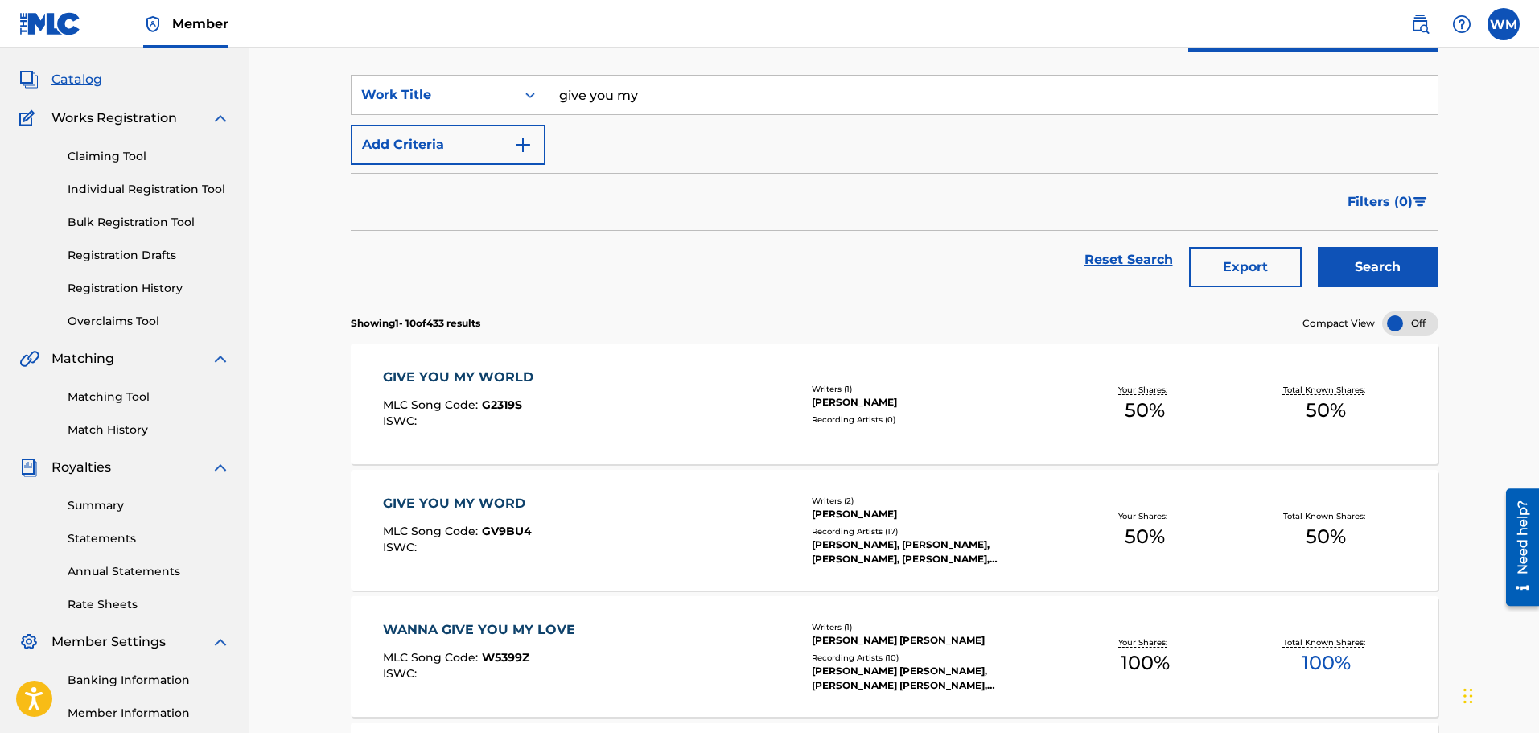
click at [636, 402] on div "GIVE YOU MY WORLD MLC Song Code : G2319S ISWC :" at bounding box center [590, 404] width 414 height 72
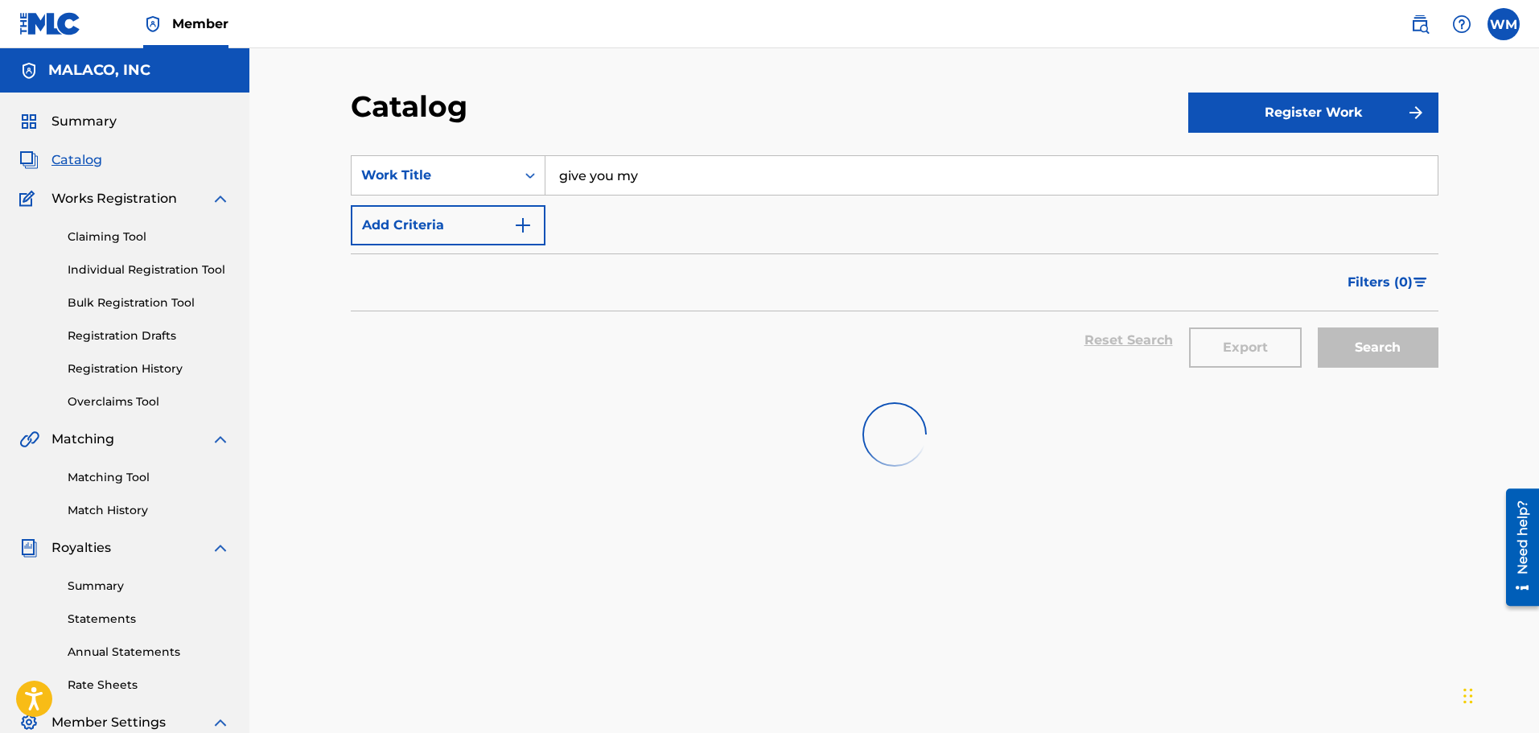
scroll to position [80, 0]
